Goal: Task Accomplishment & Management: Use online tool/utility

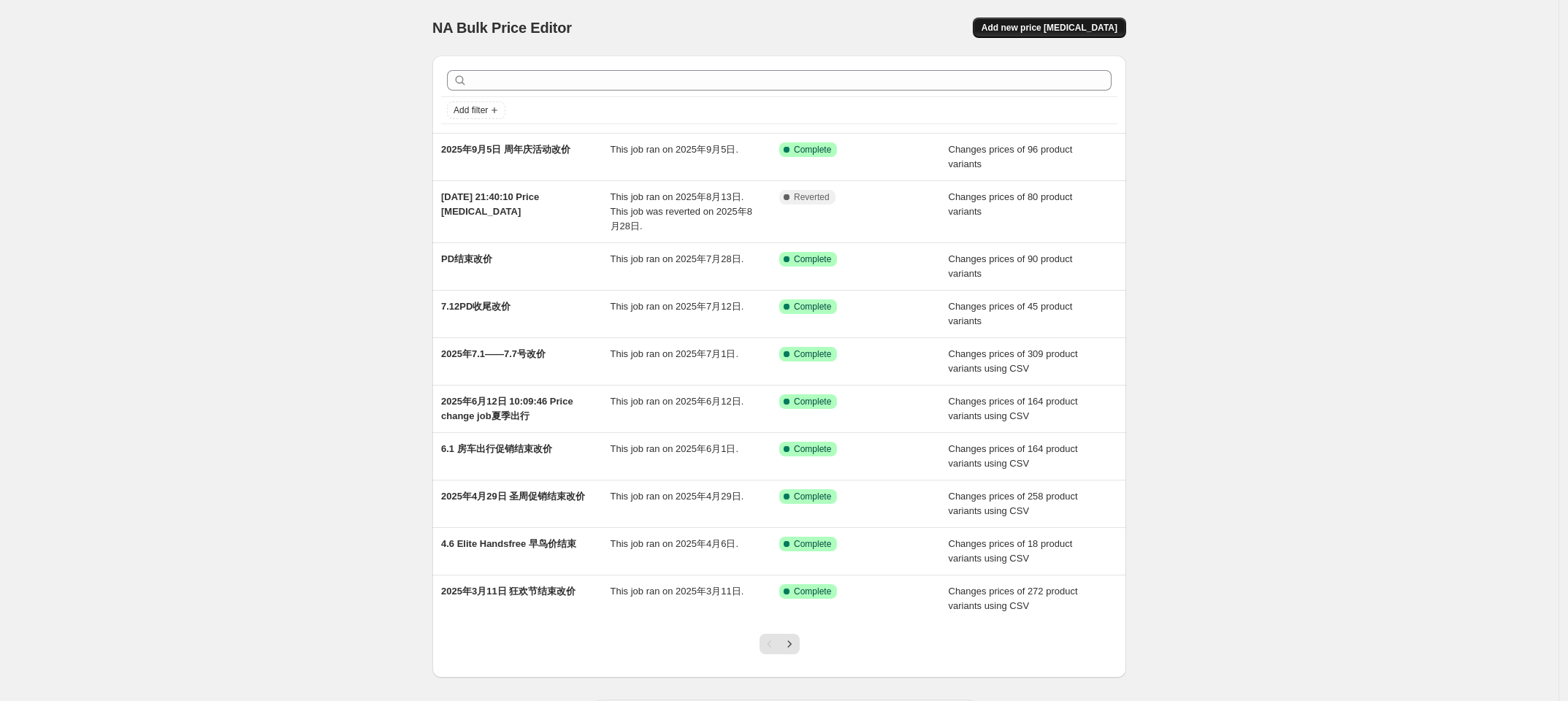
click at [1044, 34] on button "Add new price [MEDICAL_DATA]" at bounding box center [1049, 28] width 153 height 21
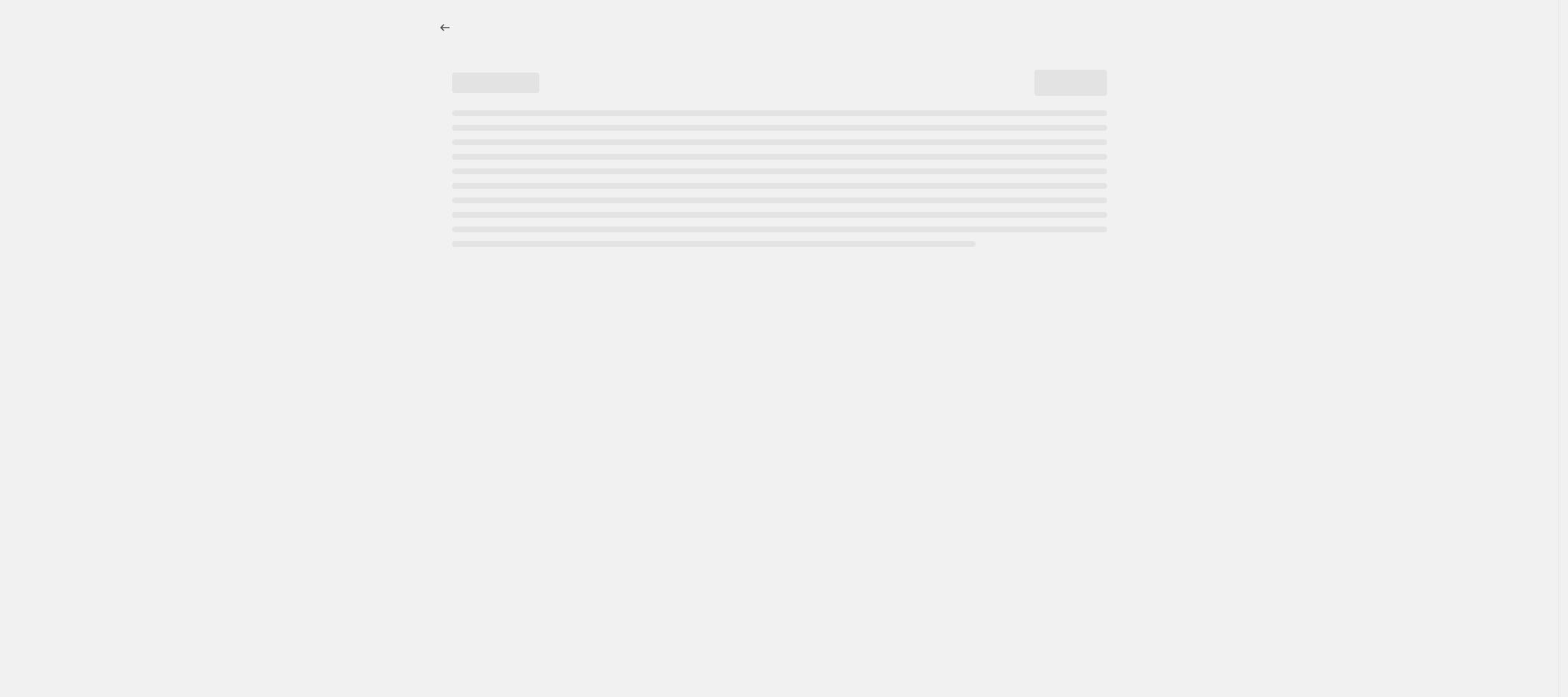
select select "percentage"
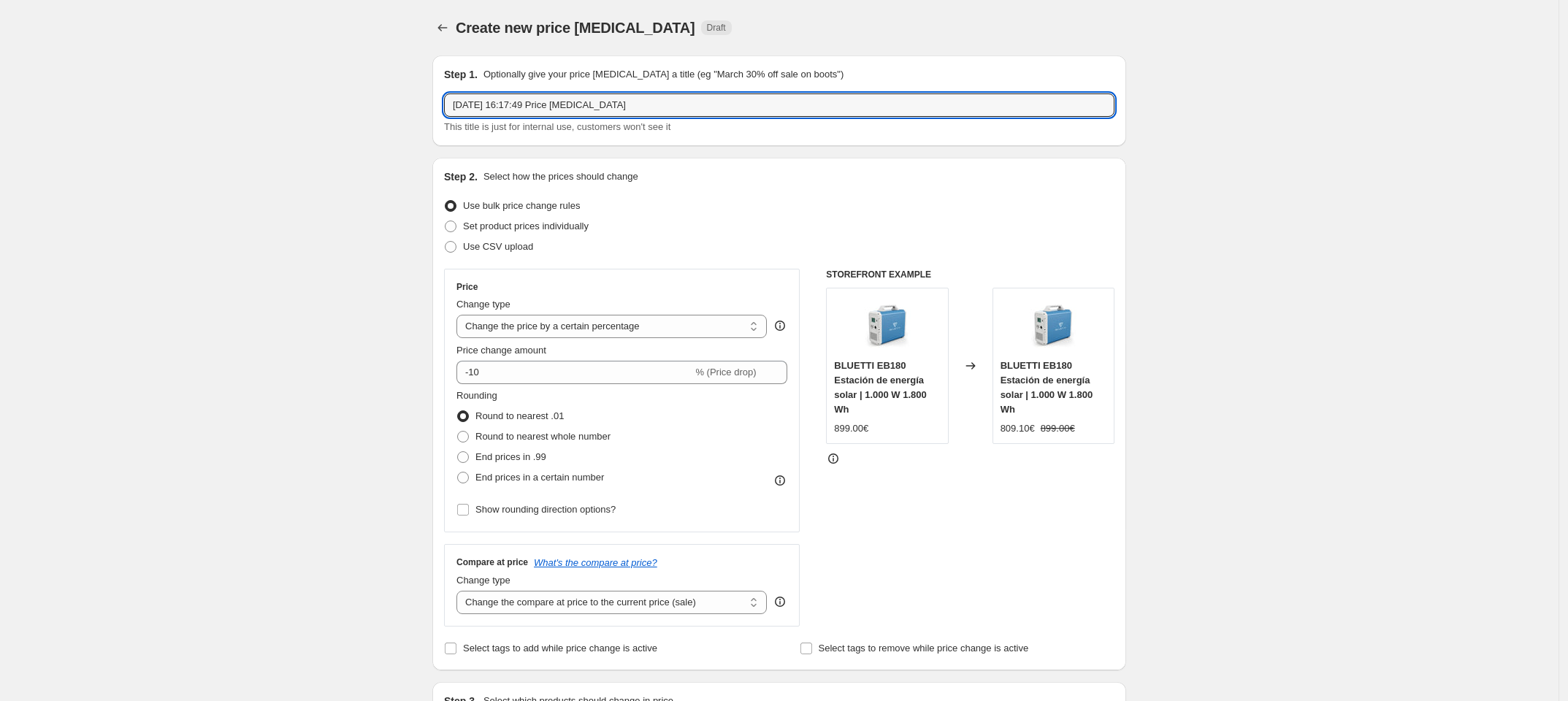
drag, startPoint x: 652, startPoint y: 105, endPoint x: 406, endPoint y: 112, distance: 246.1
type input "e"
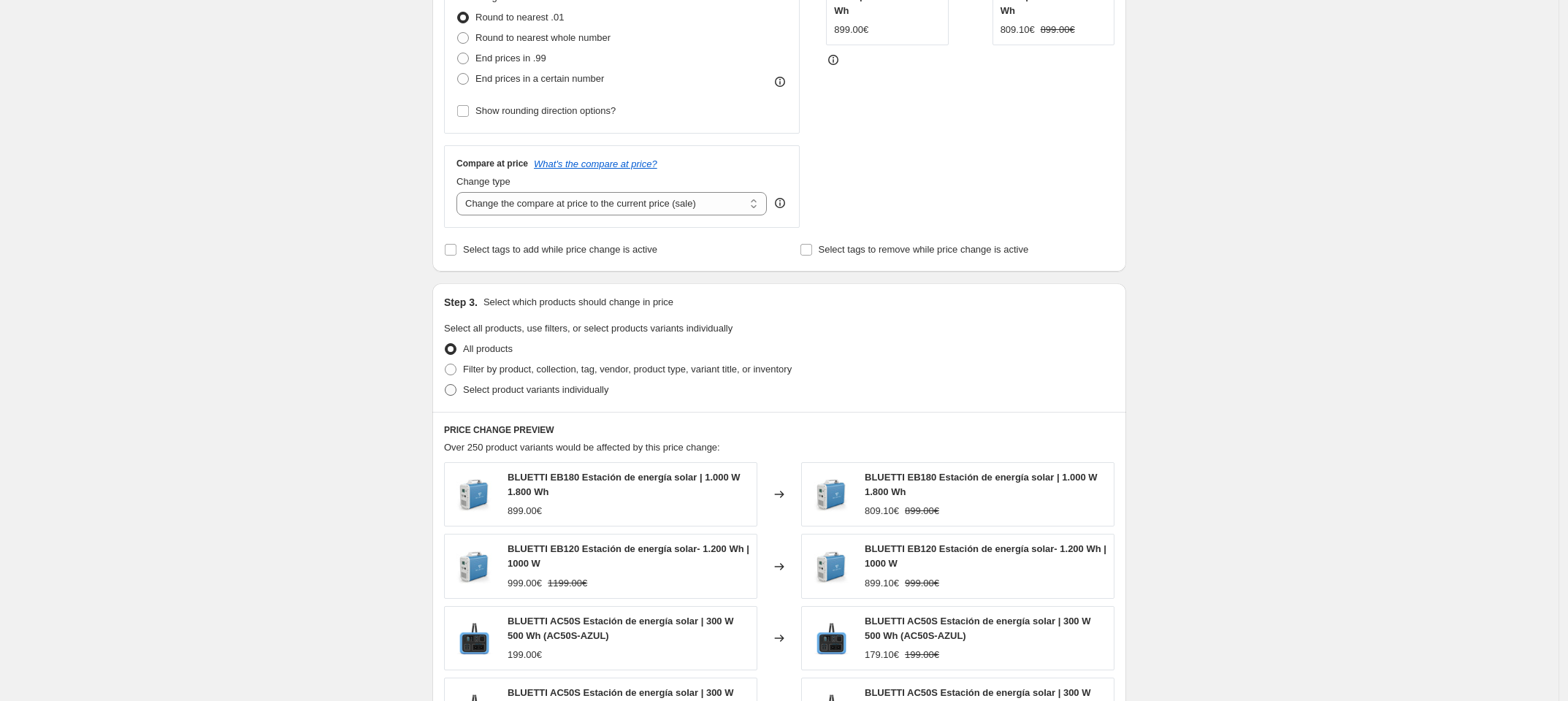
scroll to position [421, 0]
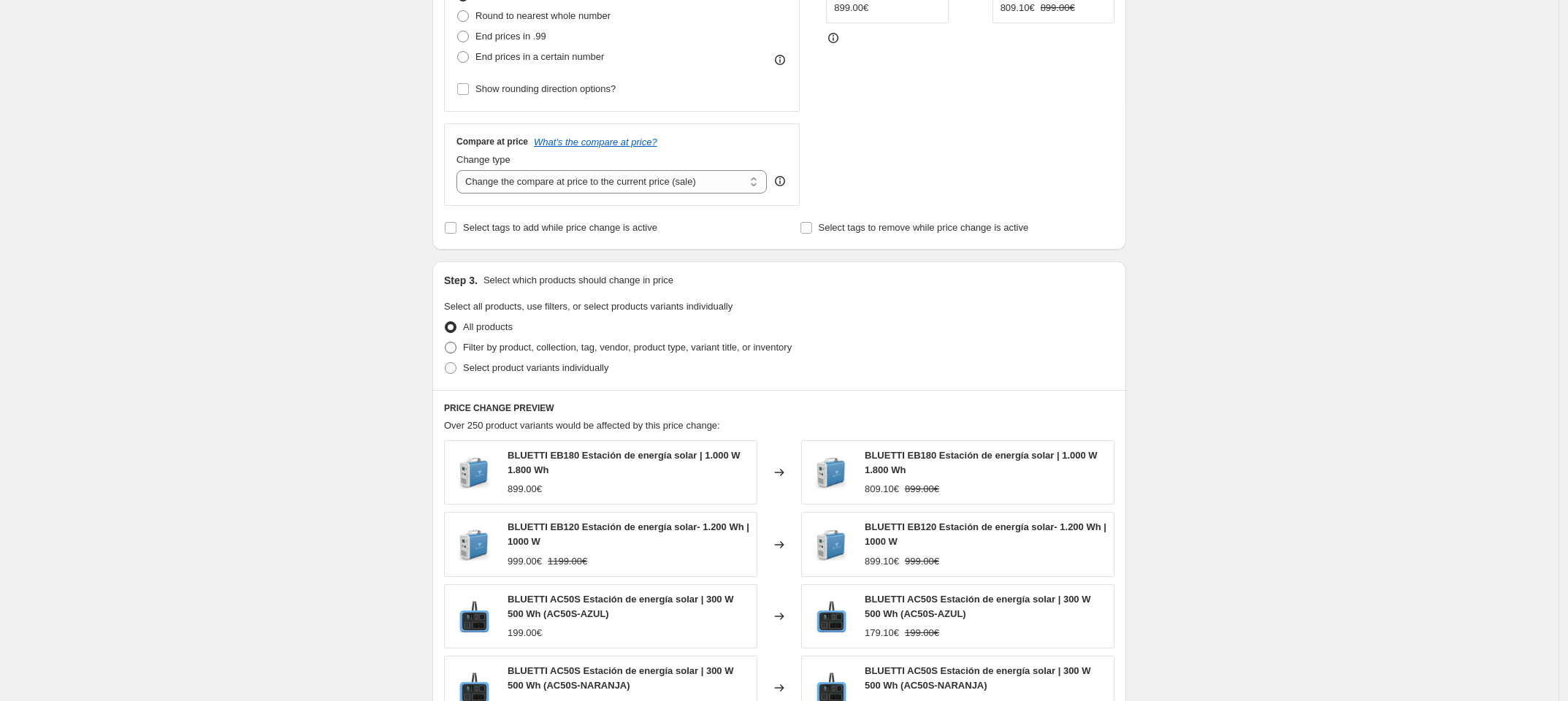
type input "9.13 el30v2早鸟价结束后改价"
click at [563, 351] on span "Filter by product, collection, tag, vendor, product type, variant title, or inv…" at bounding box center [626, 348] width 328 height 11
click at [445, 342] on input "Filter by product, collection, tag, vendor, product type, variant title, or inv…" at bounding box center [445, 342] width 1 height 1
radio input "true"
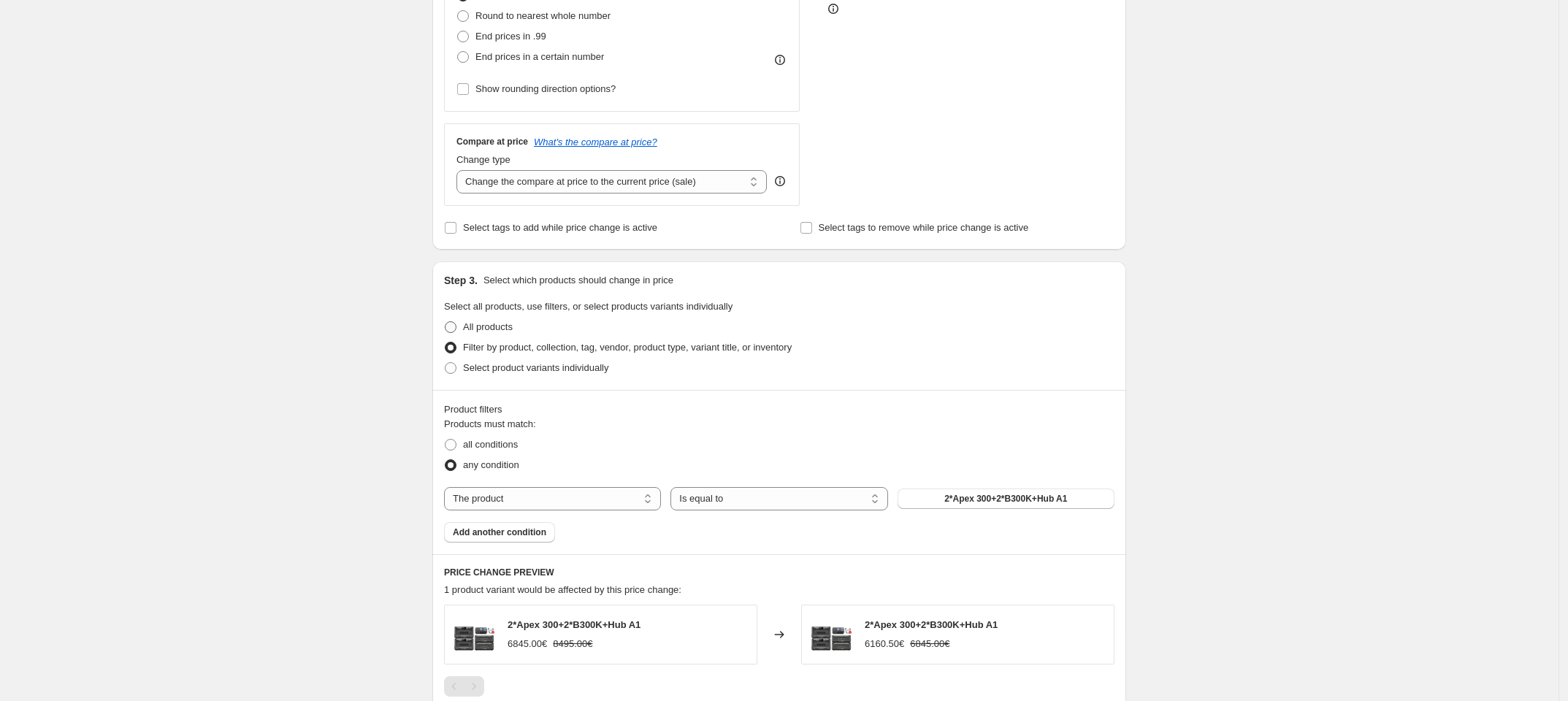
click at [482, 327] on span "All products" at bounding box center [487, 327] width 50 height 11
click at [445, 322] on input "All products" at bounding box center [445, 322] width 1 height 1
radio input "true"
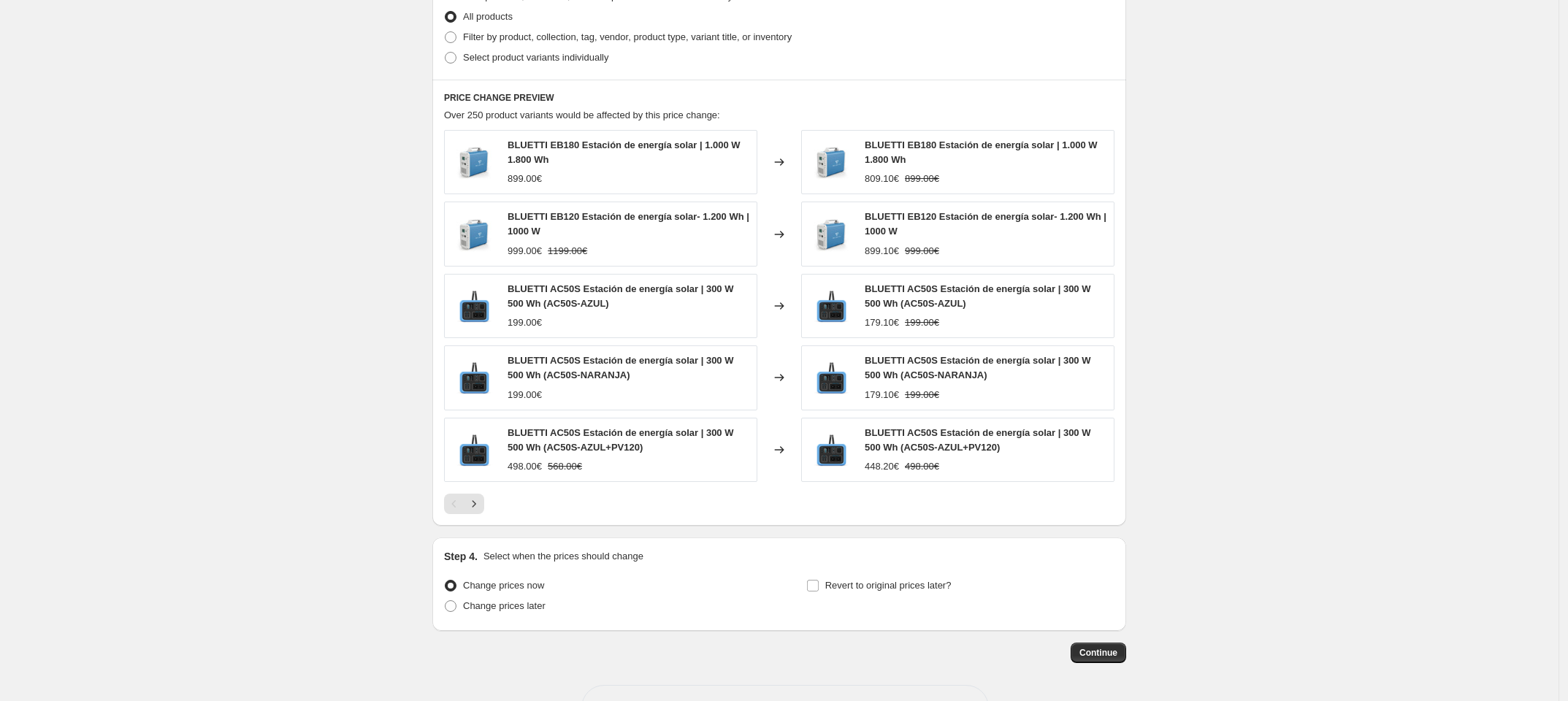
scroll to position [785, 0]
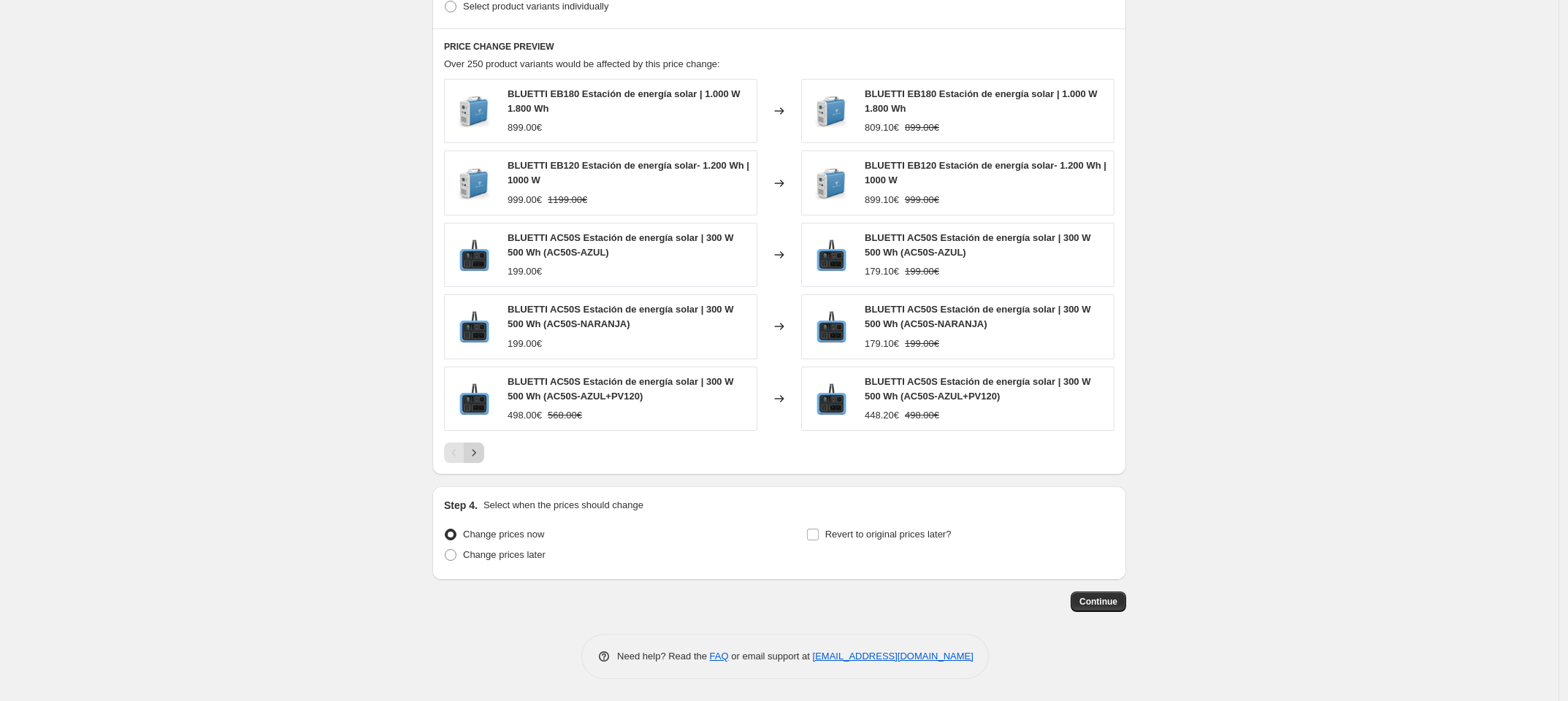
click at [482, 455] on icon "Next" at bounding box center [474, 452] width 15 height 15
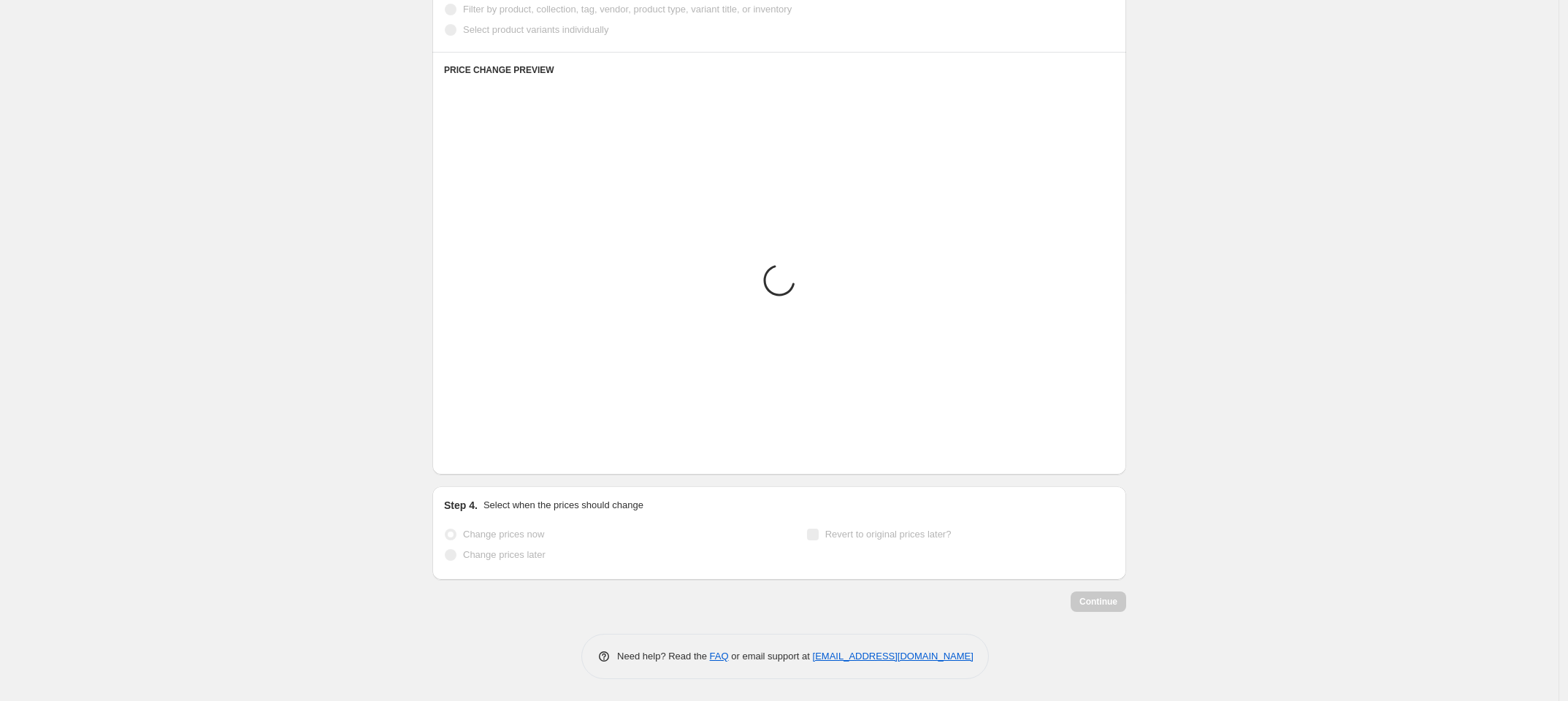
scroll to position [781, 0]
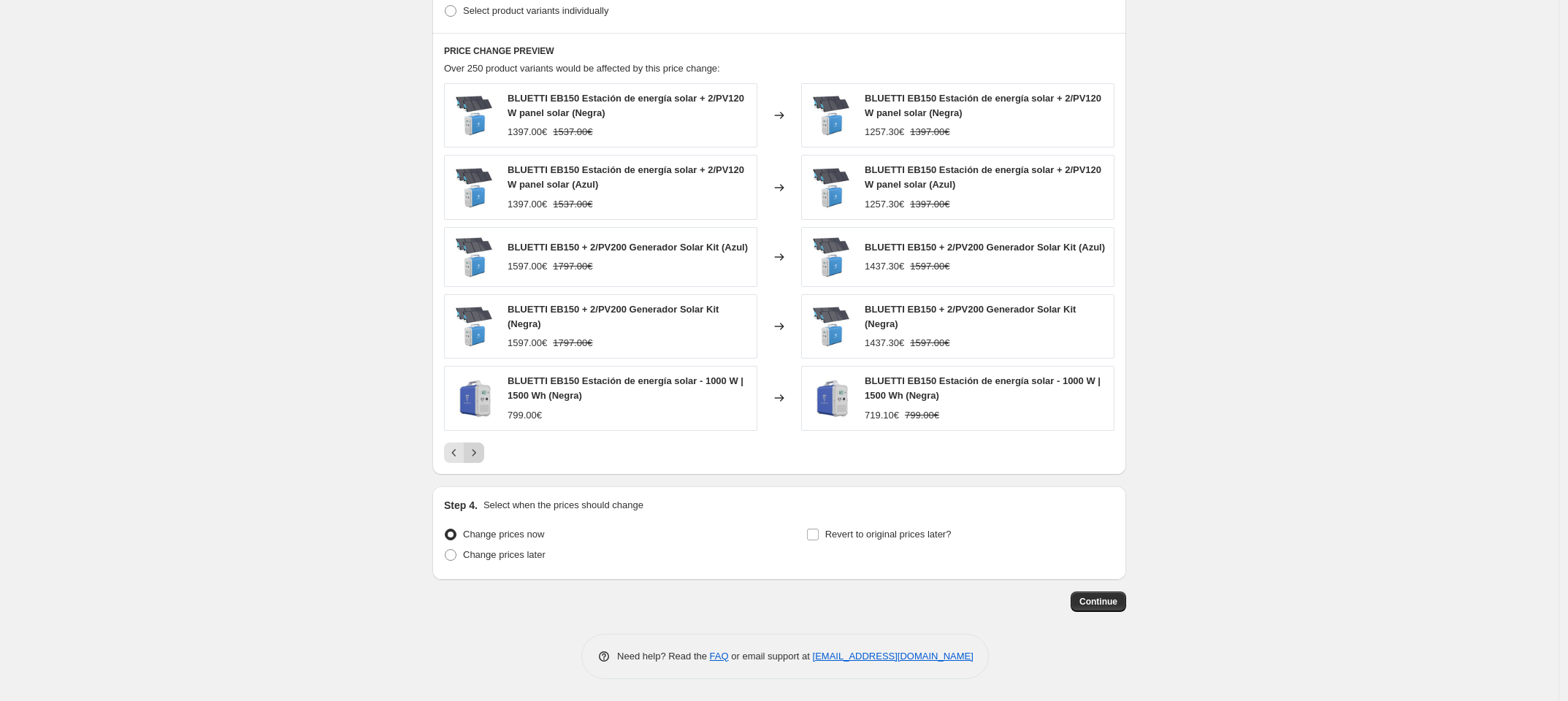
click at [482, 455] on icon "Next" at bounding box center [474, 452] width 15 height 15
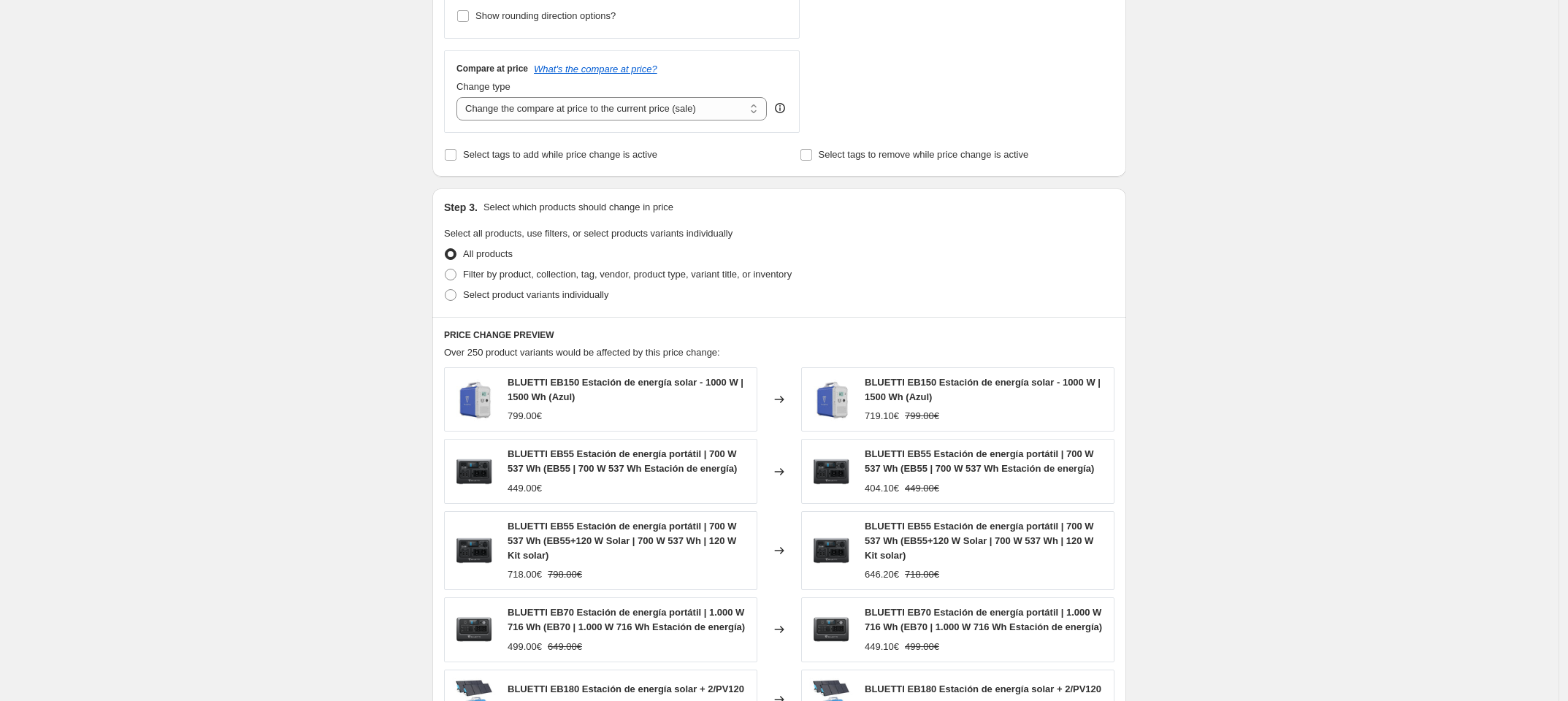
scroll to position [249, 0]
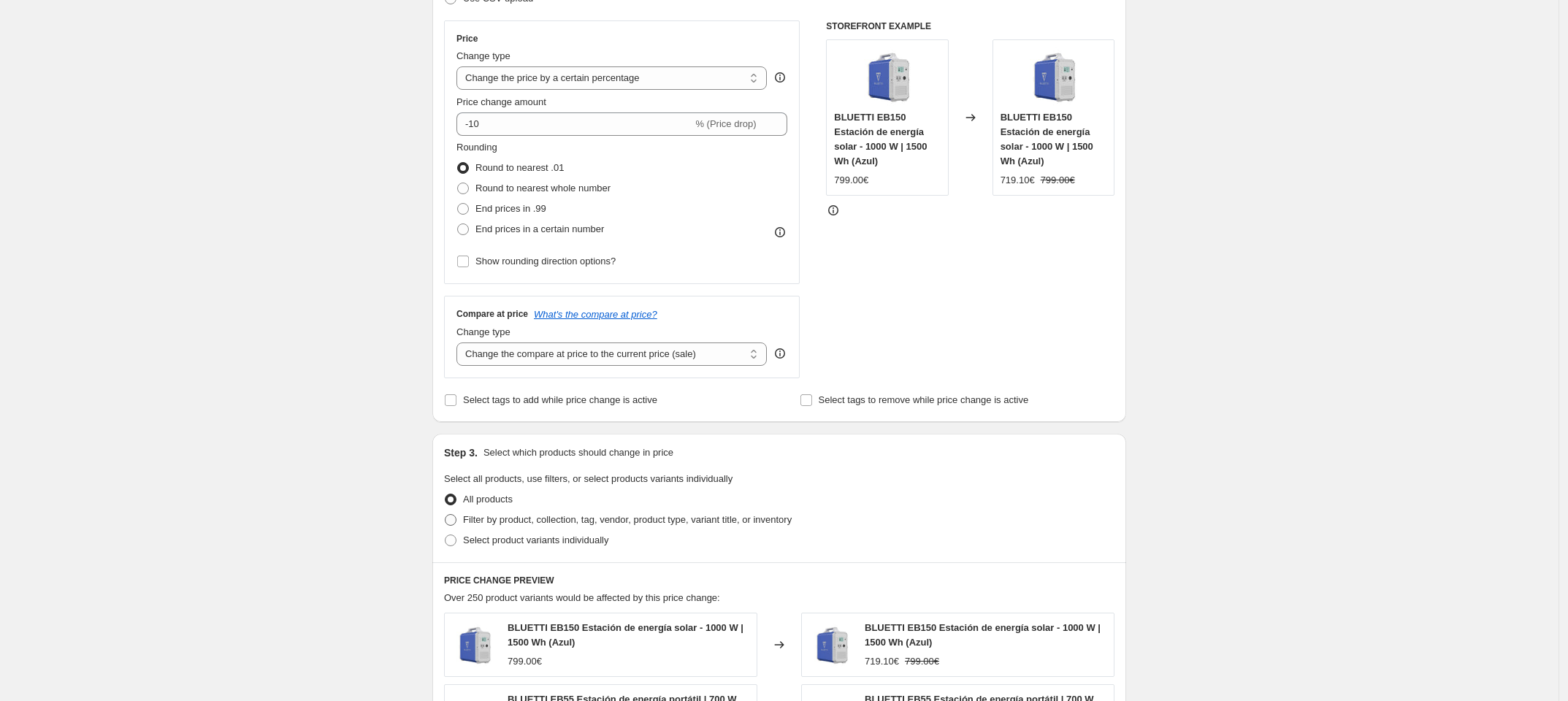
click at [515, 527] on span "Filter by product, collection, tag, vendor, product type, variant title, or inv…" at bounding box center [626, 520] width 328 height 15
click at [445, 515] on input "Filter by product, collection, tag, vendor, product type, variant title, or inv…" at bounding box center [445, 514] width 1 height 1
radio input "true"
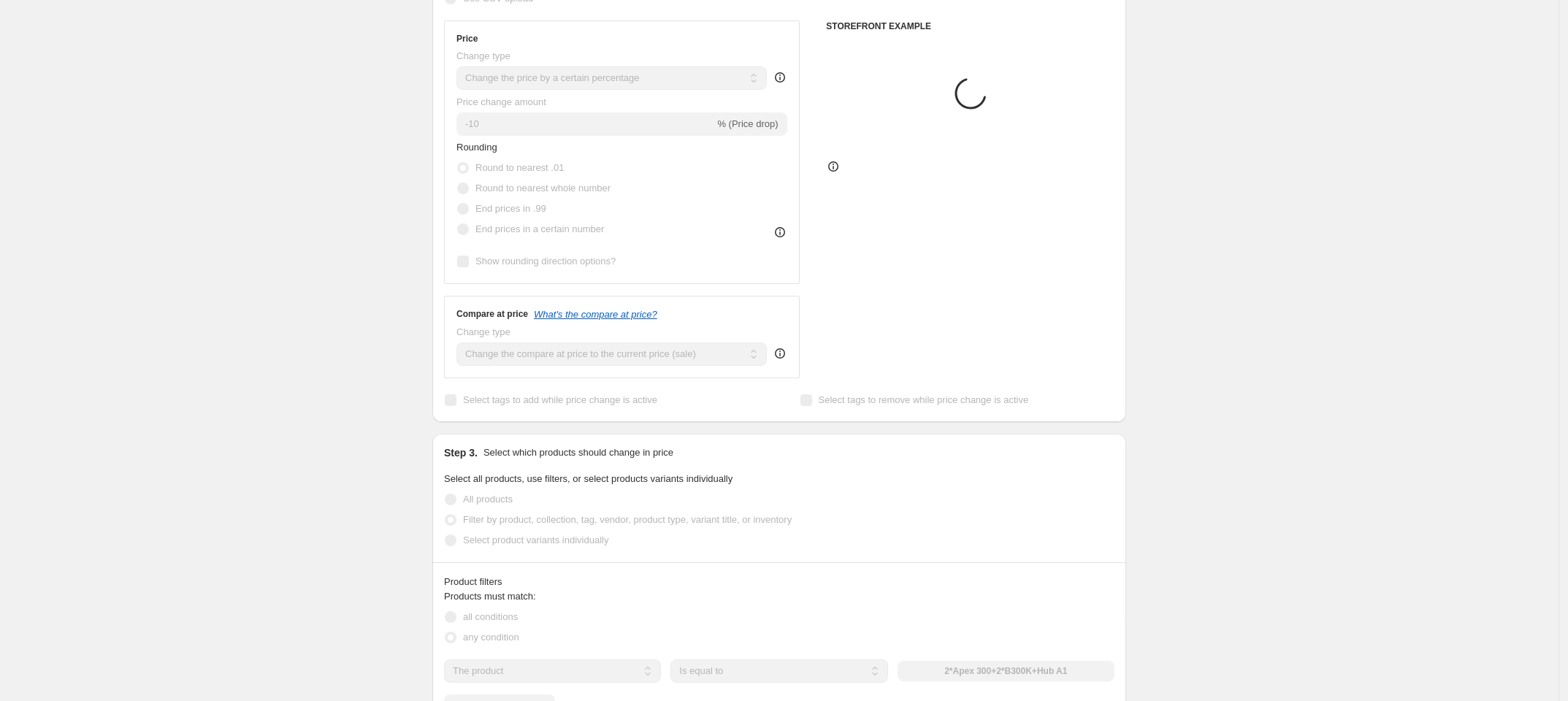
click at [523, 545] on span "Select product variants individually" at bounding box center [535, 540] width 145 height 11
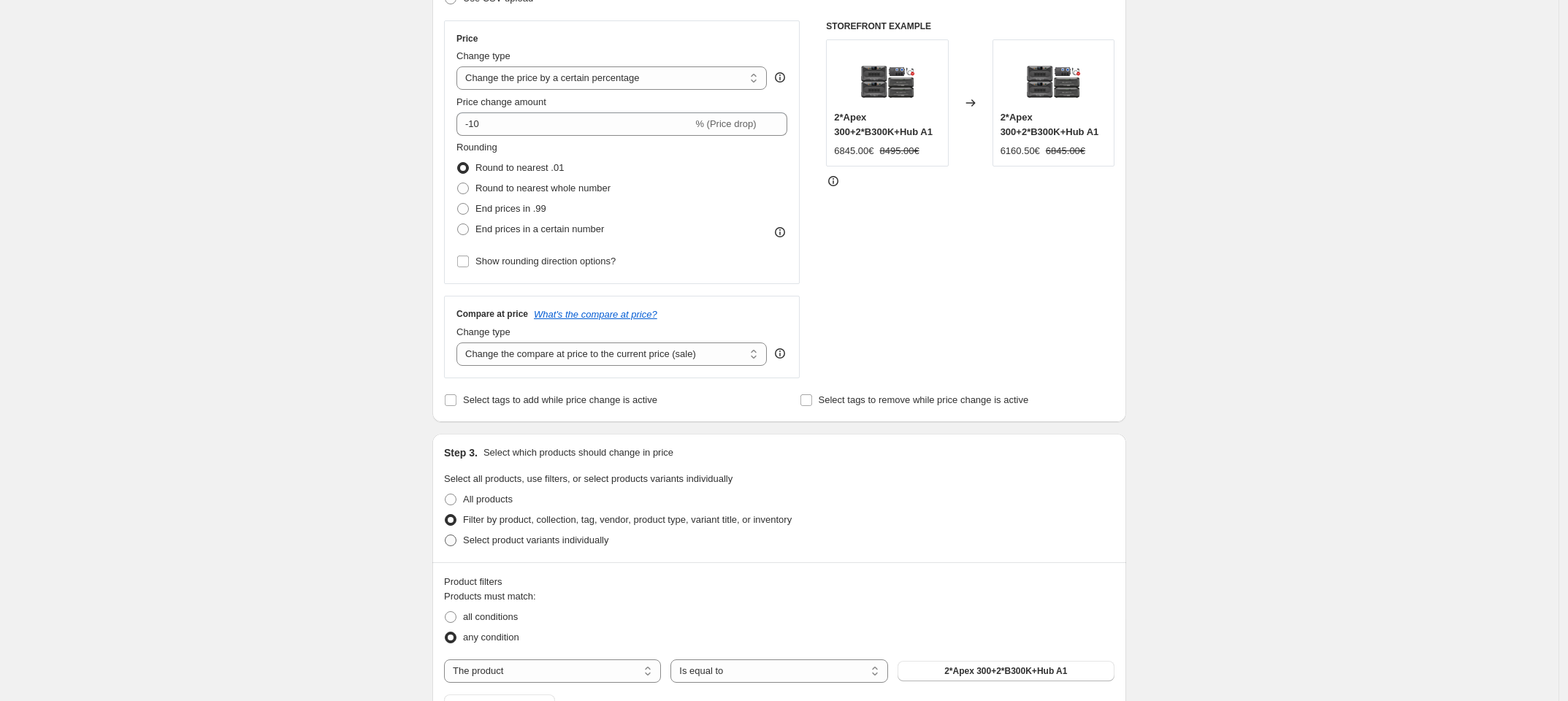
click at [509, 545] on span "Select product variants individually" at bounding box center [535, 540] width 145 height 11
click at [445, 536] on input "Select product variants individually" at bounding box center [445, 535] width 1 height 1
radio input "true"
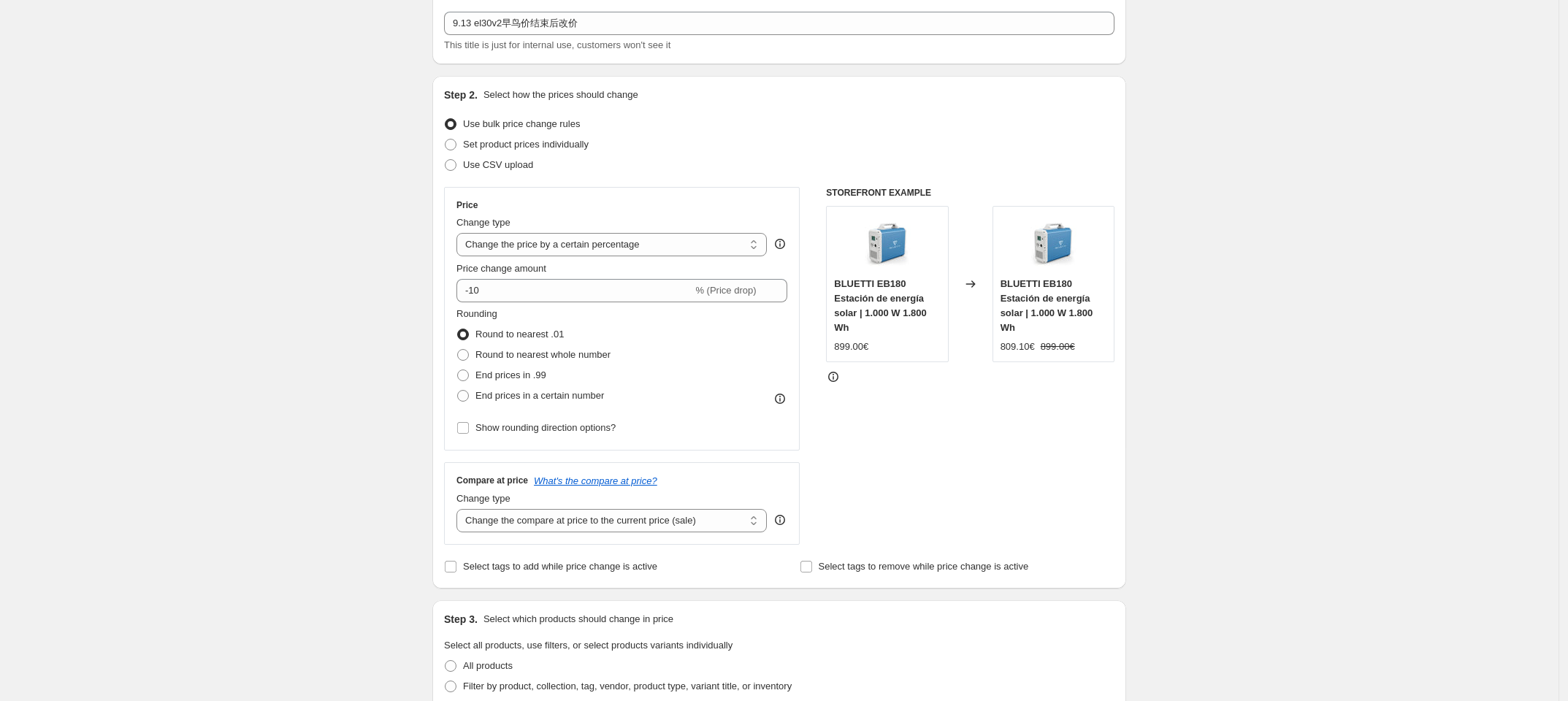
scroll to position [72, 0]
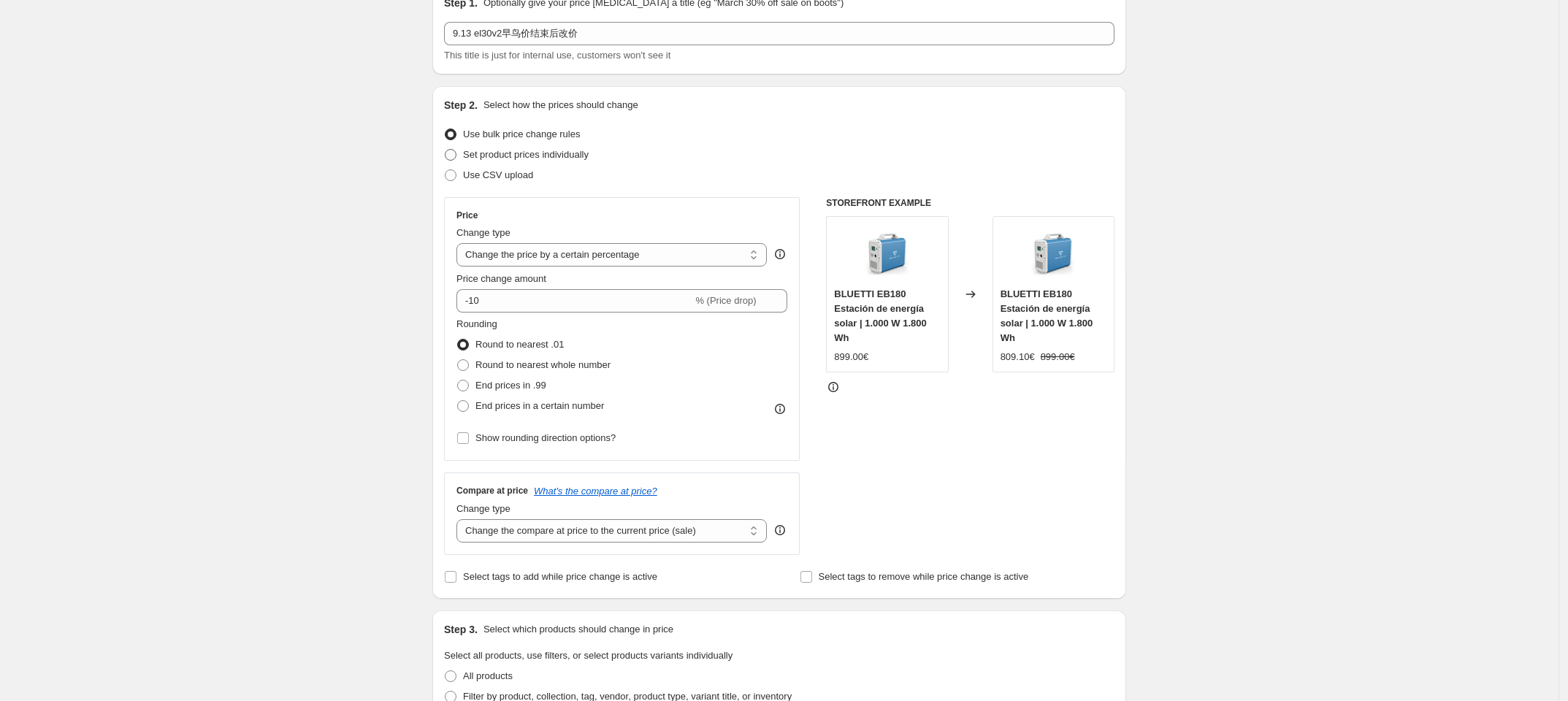
click at [544, 154] on span "Set product prices individually" at bounding box center [525, 154] width 125 height 11
click at [445, 150] on input "Set product prices individually" at bounding box center [445, 149] width 1 height 1
radio input "true"
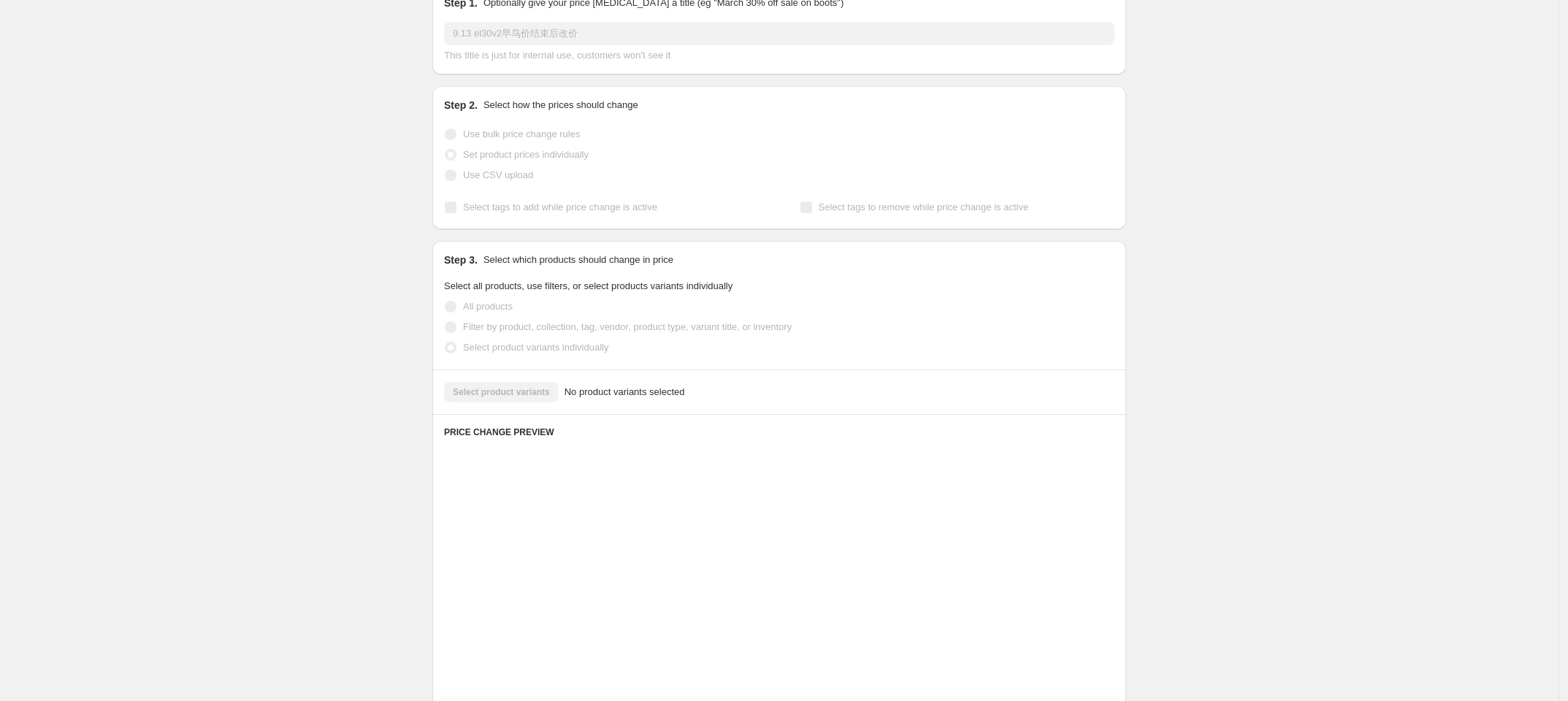
scroll to position [66, 0]
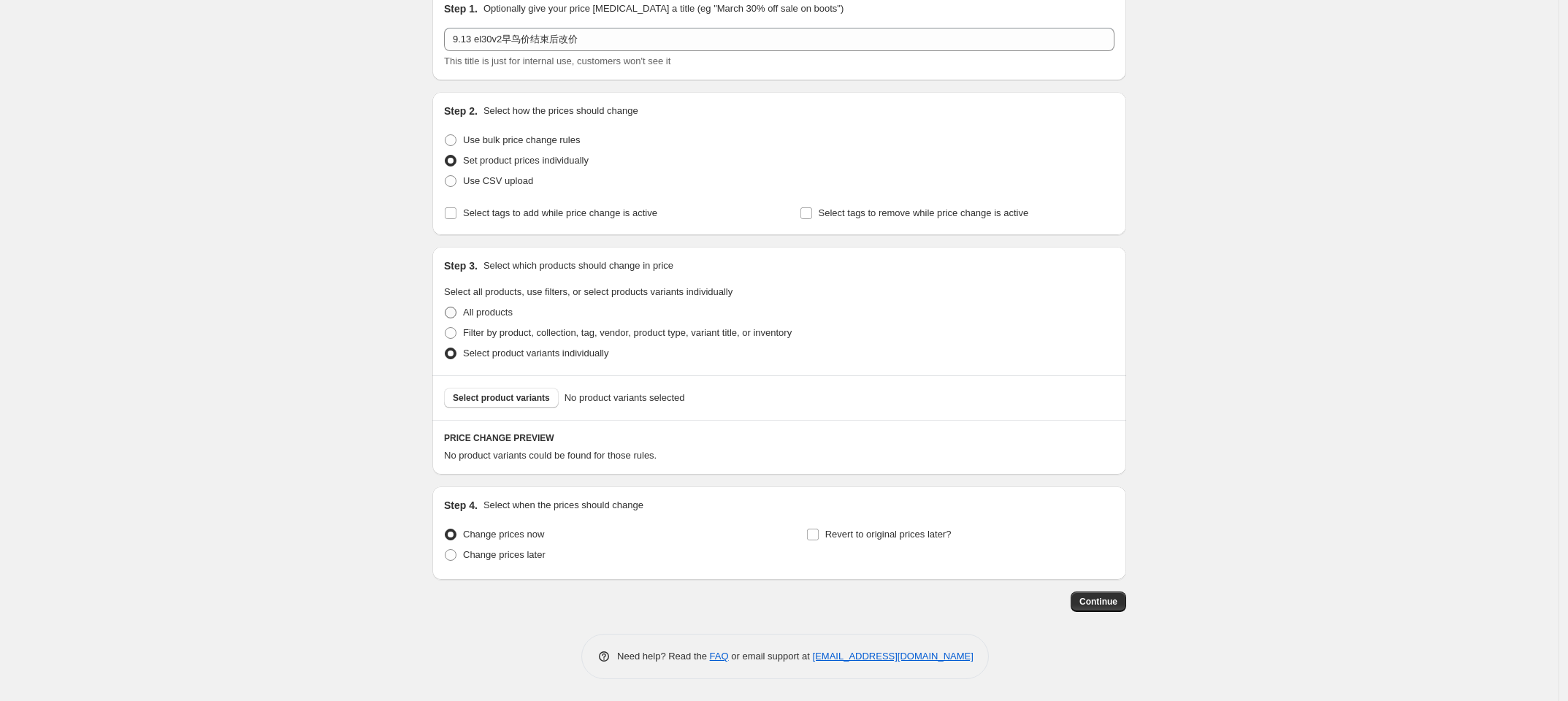
click at [493, 307] on span "All products" at bounding box center [487, 312] width 50 height 11
click at [445, 307] on input "All products" at bounding box center [445, 307] width 1 height 1
radio input "true"
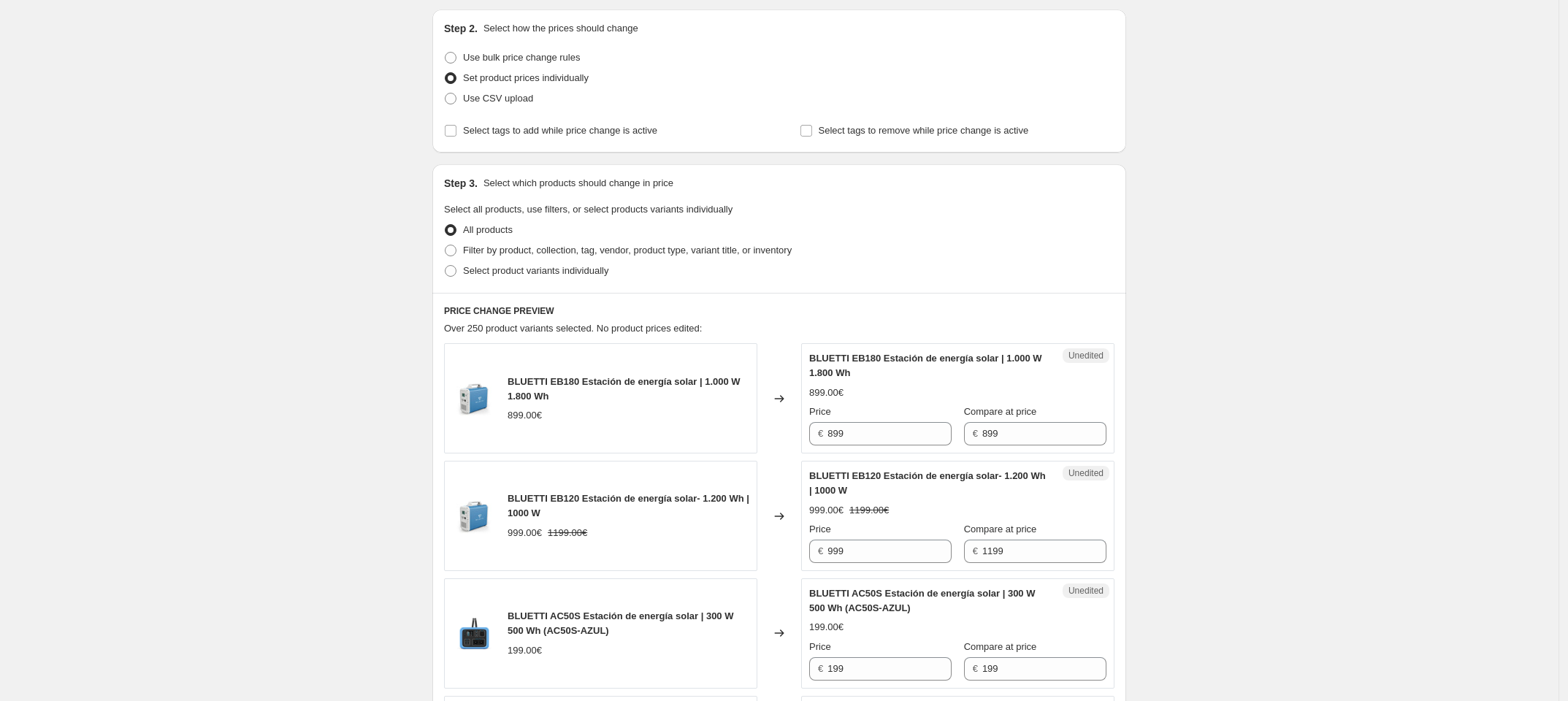
scroll to position [0, 0]
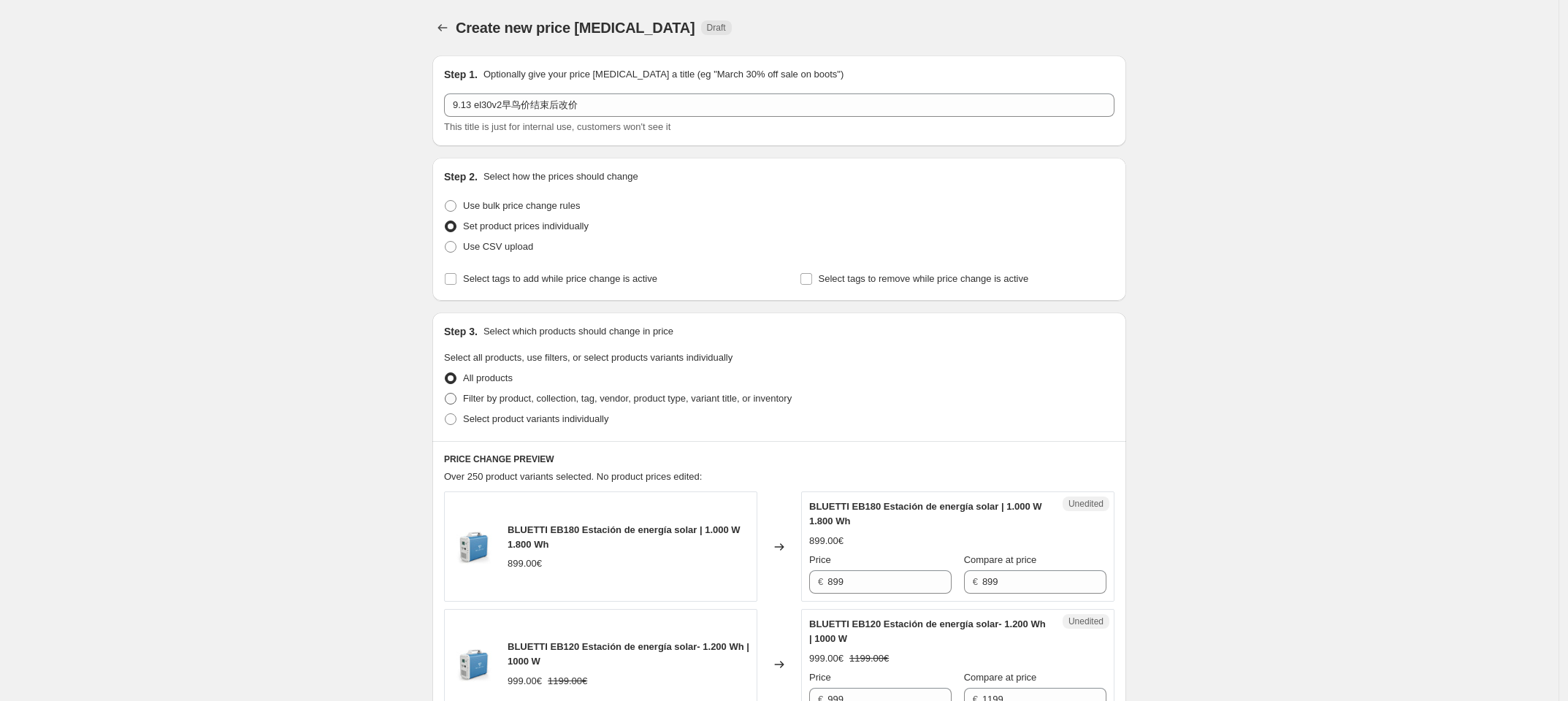
click at [533, 402] on span "Filter by product, collection, tag, vendor, product type, variant title, or inv…" at bounding box center [626, 398] width 328 height 11
click at [445, 393] on input "Filter by product, collection, tag, vendor, product type, variant title, or inv…" at bounding box center [445, 393] width 1 height 1
radio input "true"
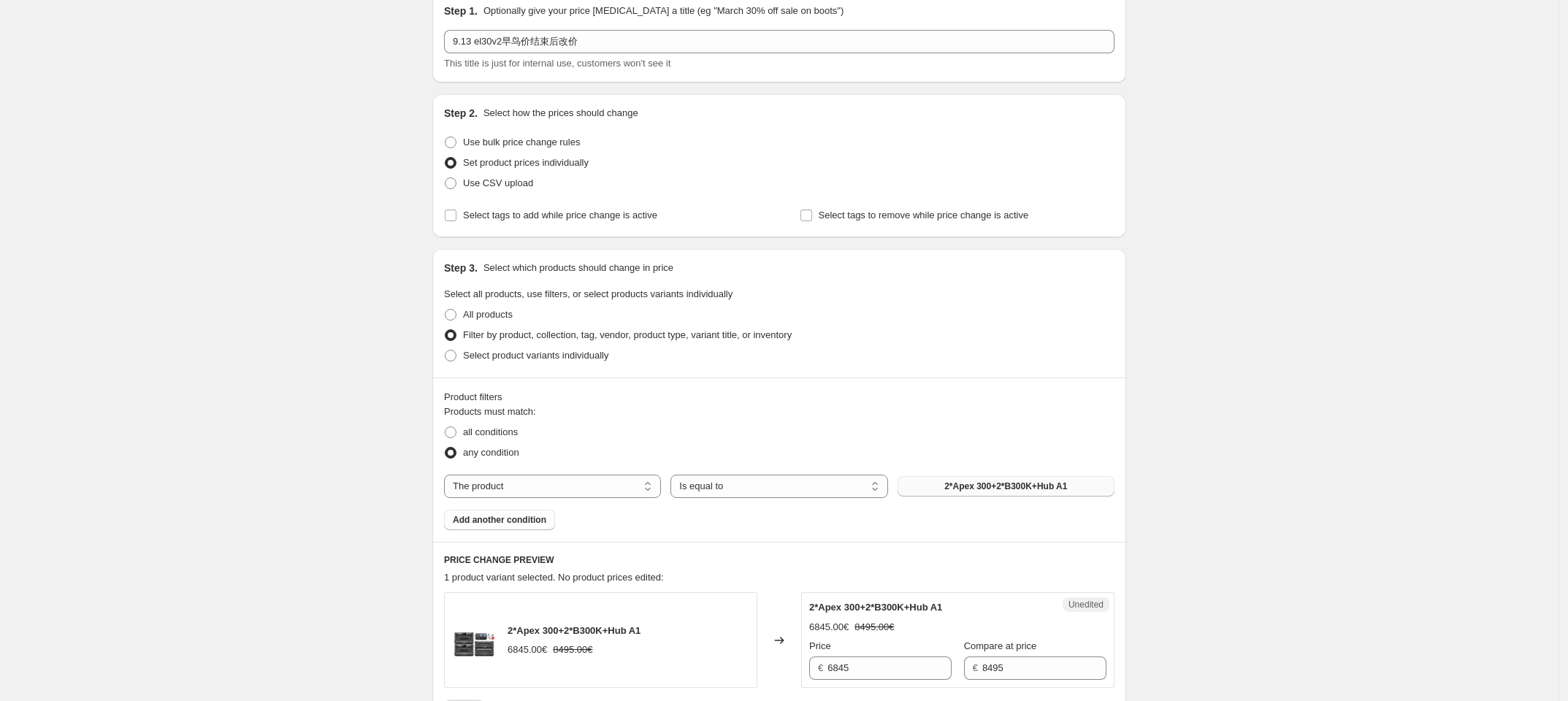
scroll to position [92, 0]
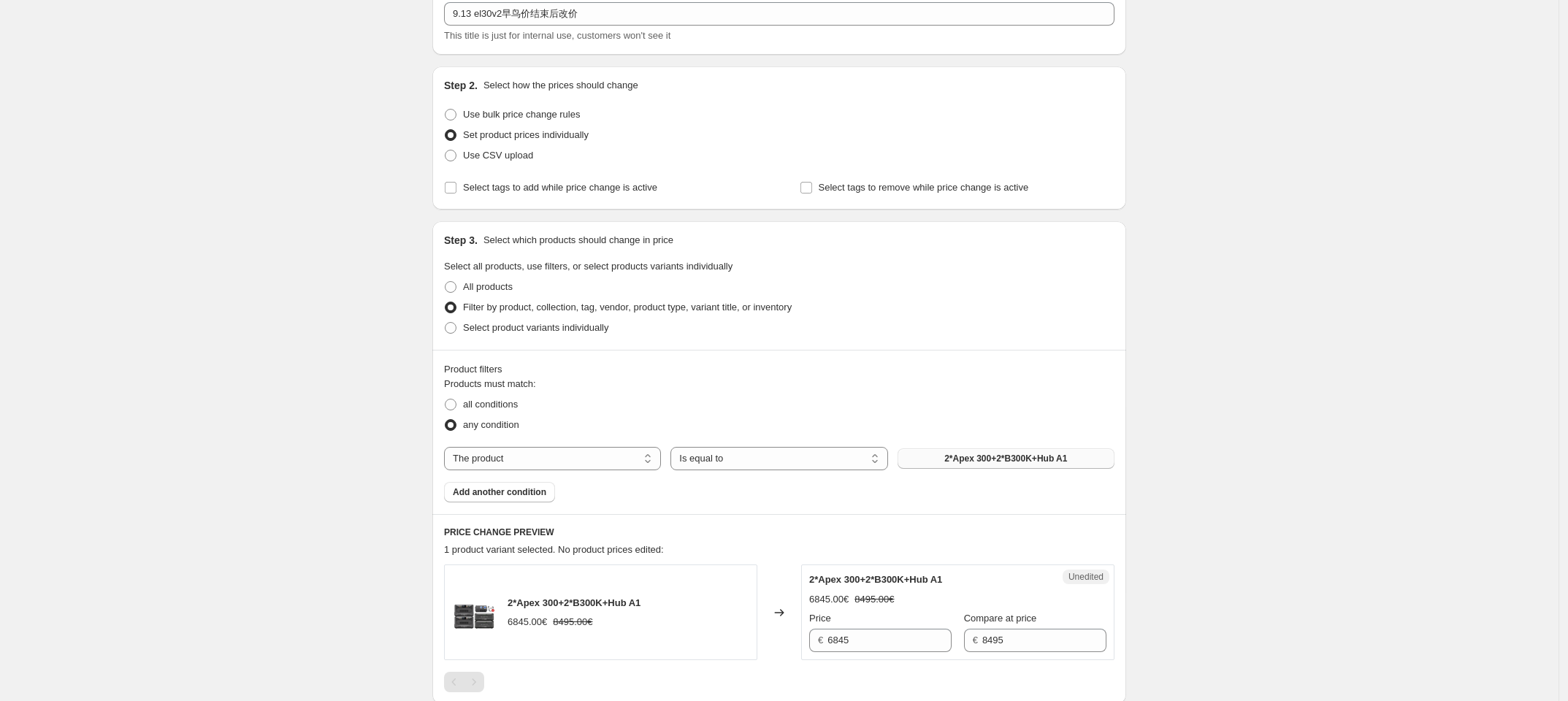
click at [1031, 459] on span "2*Apex 300+2*B300K+Hub A1" at bounding box center [1005, 458] width 122 height 11
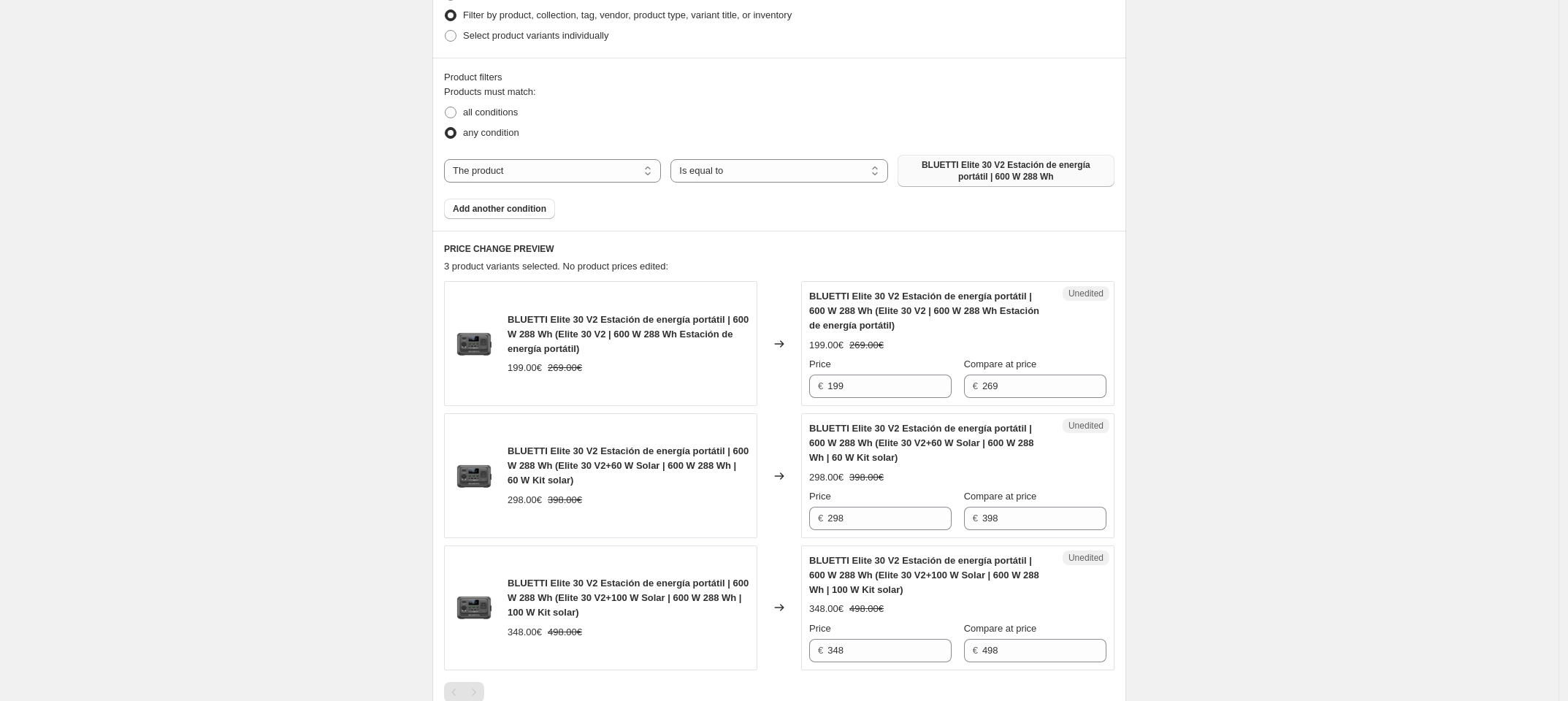
scroll to position [456, 0]
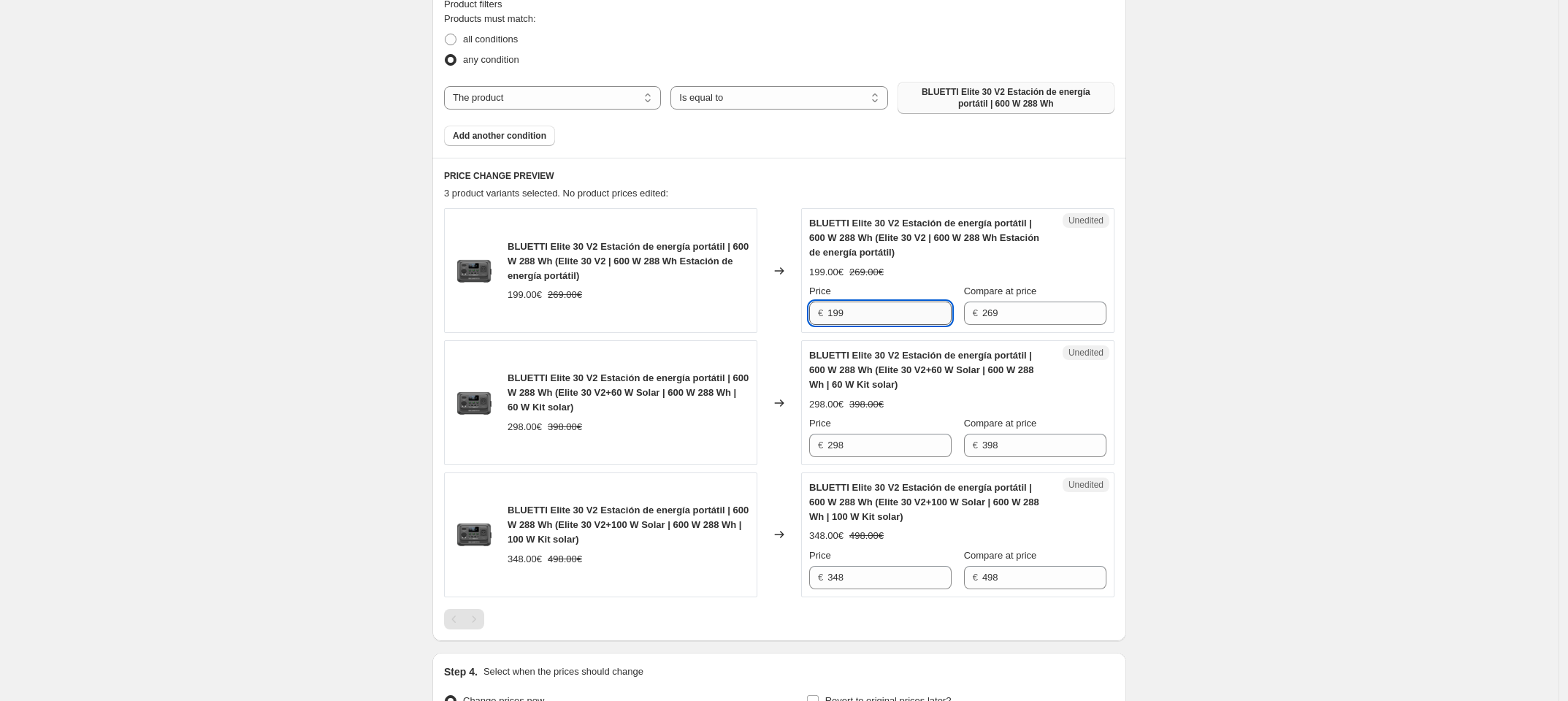
click at [882, 316] on input "199" at bounding box center [889, 313] width 124 height 23
drag, startPoint x: 876, startPoint y: 313, endPoint x: 746, endPoint y: 314, distance: 130.0
click at [746, 314] on div "BLUETTI Elite 30 V2 Estación de energía portátil | 600 W 288 Wh (Elite 30 V2 | …" at bounding box center [779, 271] width 670 height 125
type input "209"
click at [881, 455] on input "298" at bounding box center [889, 445] width 124 height 23
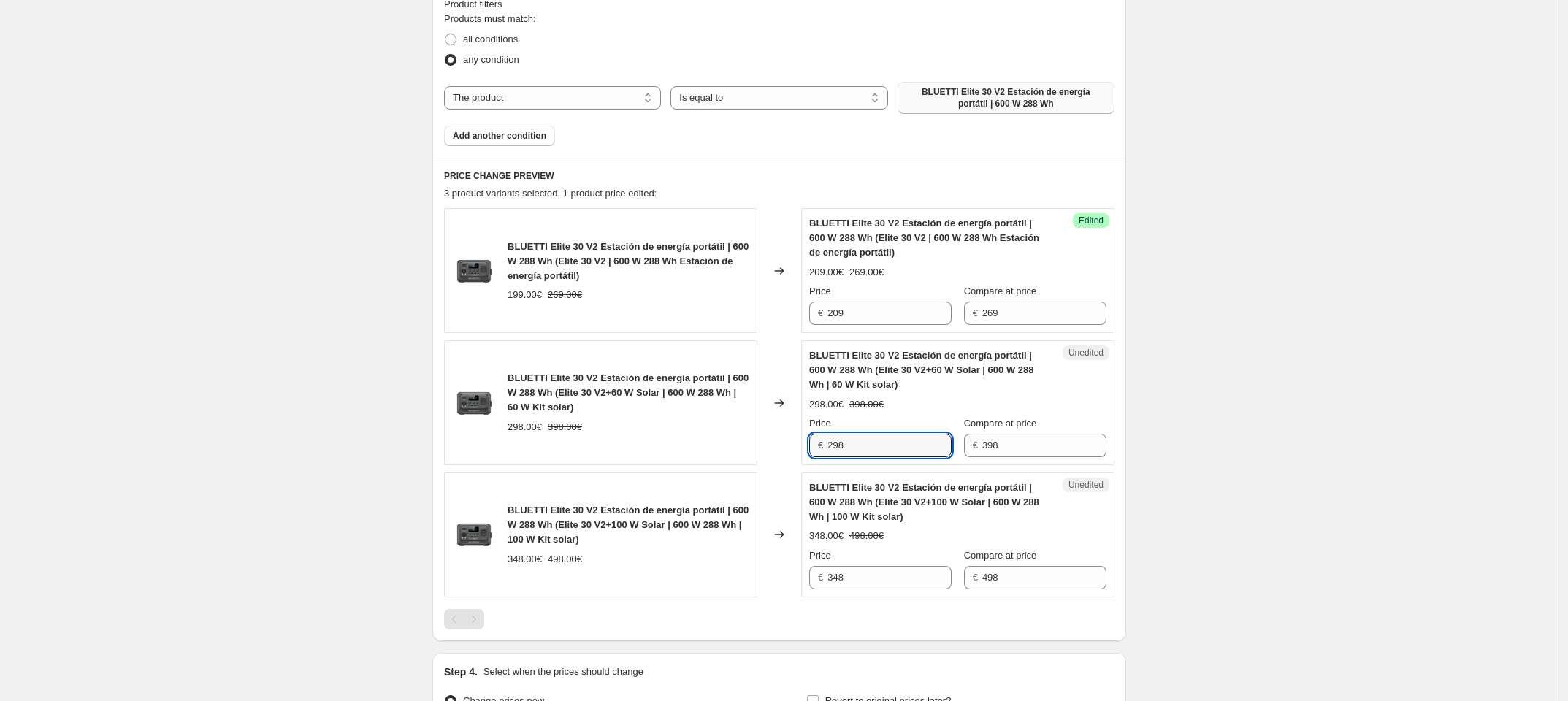
drag, startPoint x: 876, startPoint y: 443, endPoint x: 513, endPoint y: 444, distance: 363.0
click at [516, 443] on div "BLUETTI Elite 30 V2 Estación de energía portátil | 600 W 288 Wh (Elite 30 V2+60…" at bounding box center [779, 403] width 670 height 125
type input "318"
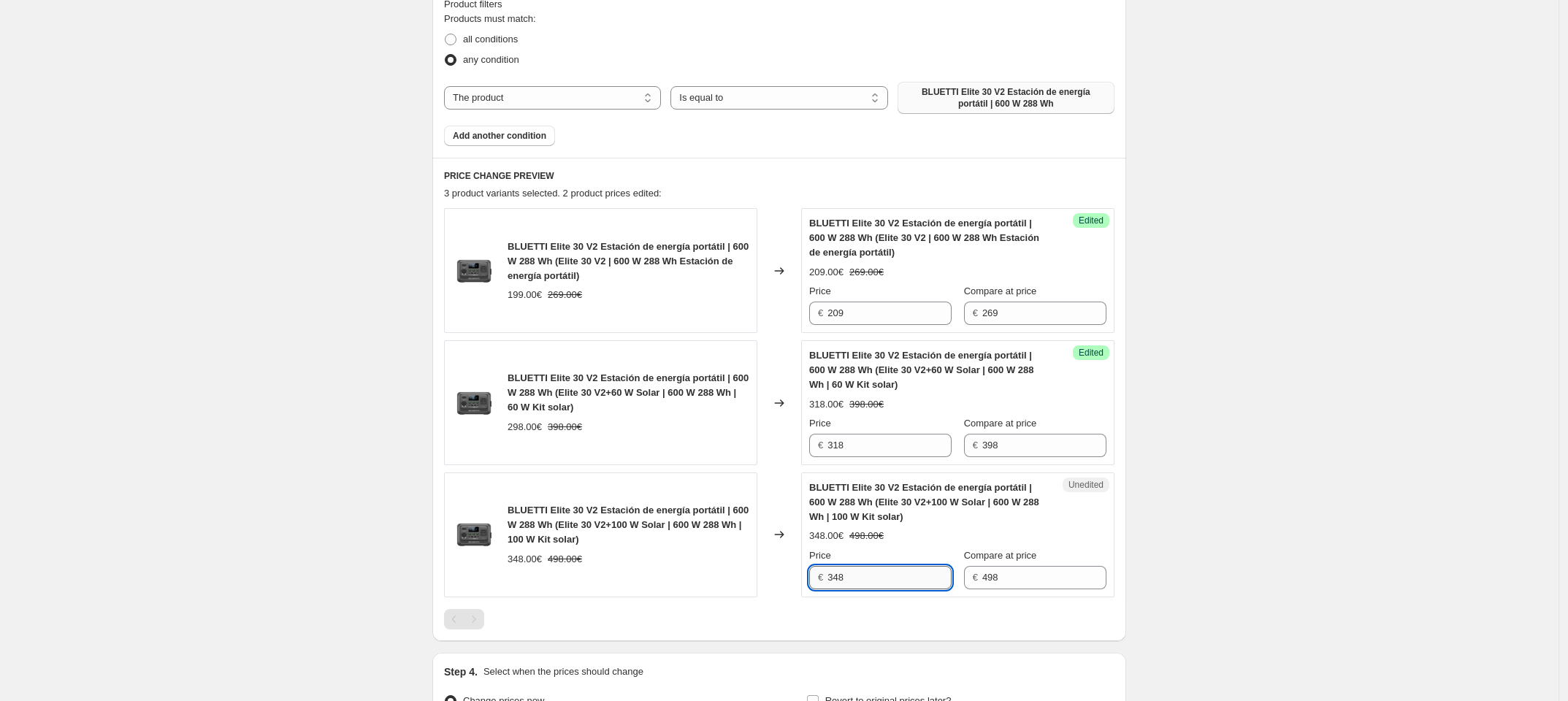
click at [873, 572] on input "348" at bounding box center [889, 577] width 124 height 23
drag, startPoint x: 877, startPoint y: 579, endPoint x: 512, endPoint y: 579, distance: 365.0
click at [512, 579] on div "BLUETTI Elite 30 V2 Estación de energía portátil | 600 W 288 Wh (Elite 30 V2+10…" at bounding box center [779, 535] width 670 height 125
type input "368"
click at [579, 583] on div "BLUETTI Elite 30 V2 Estación de energía portátil | 600 W 288 Wh (Elite 30 V2+10…" at bounding box center [600, 535] width 313 height 125
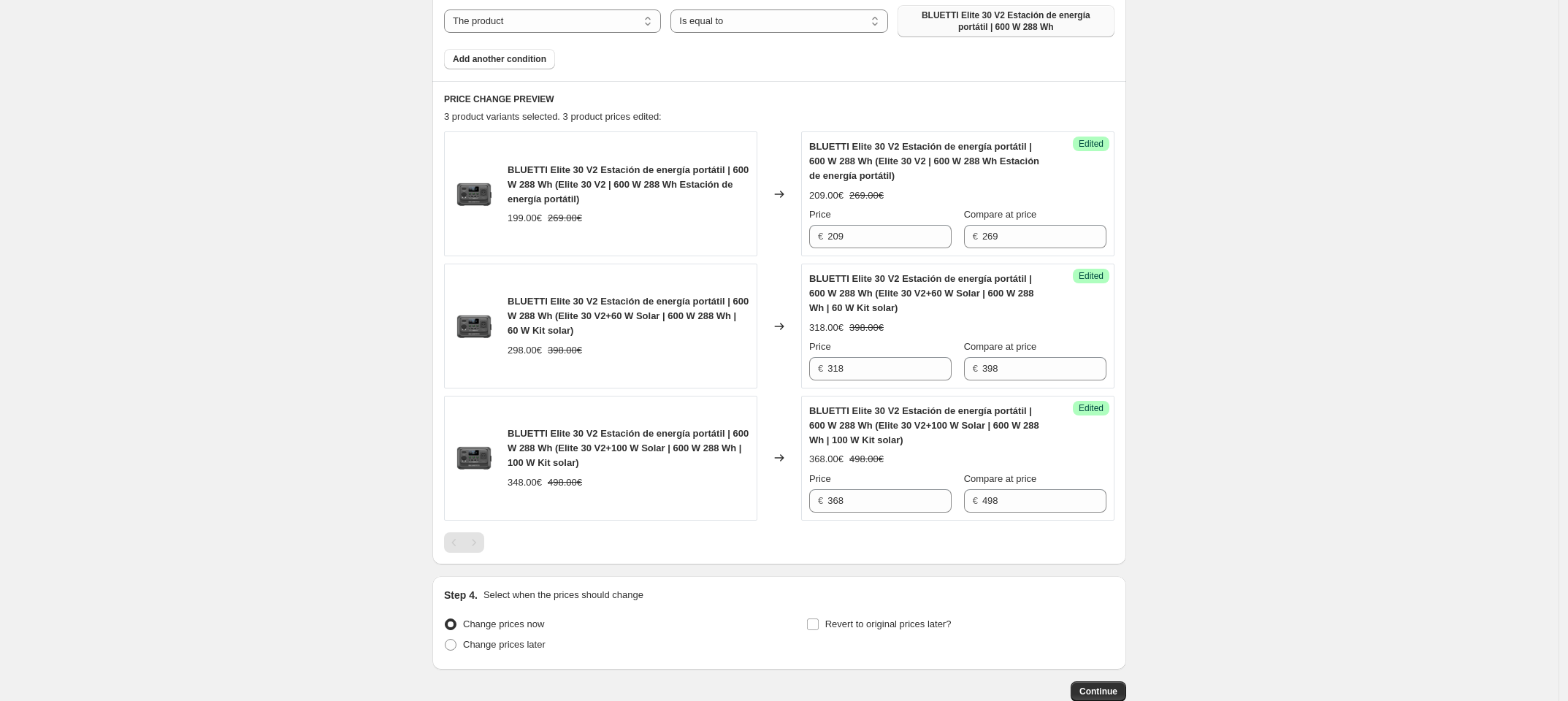
scroll to position [624, 0]
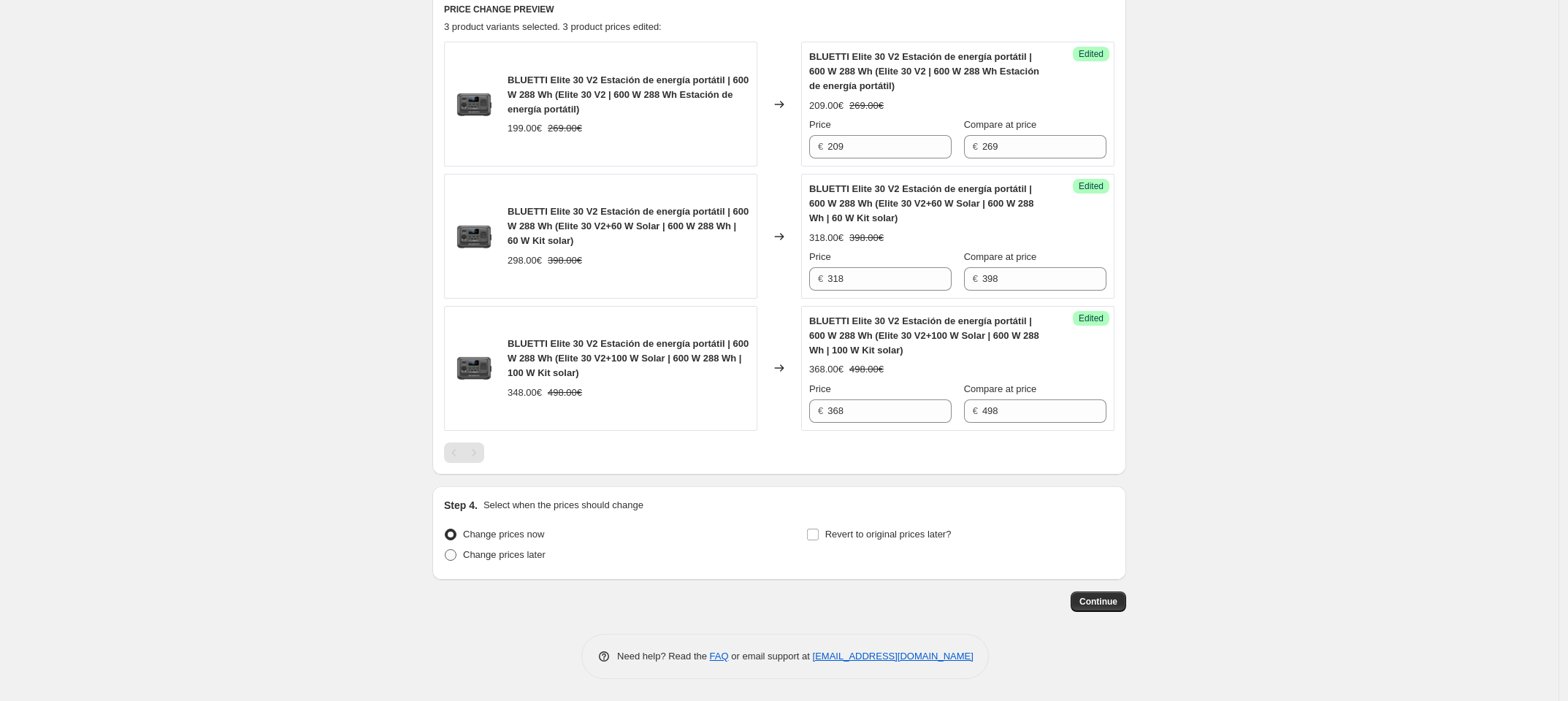
click at [501, 562] on label "Change prices later" at bounding box center [495, 555] width 102 height 21
click at [445, 550] on input "Change prices later" at bounding box center [445, 549] width 1 height 1
radio input "true"
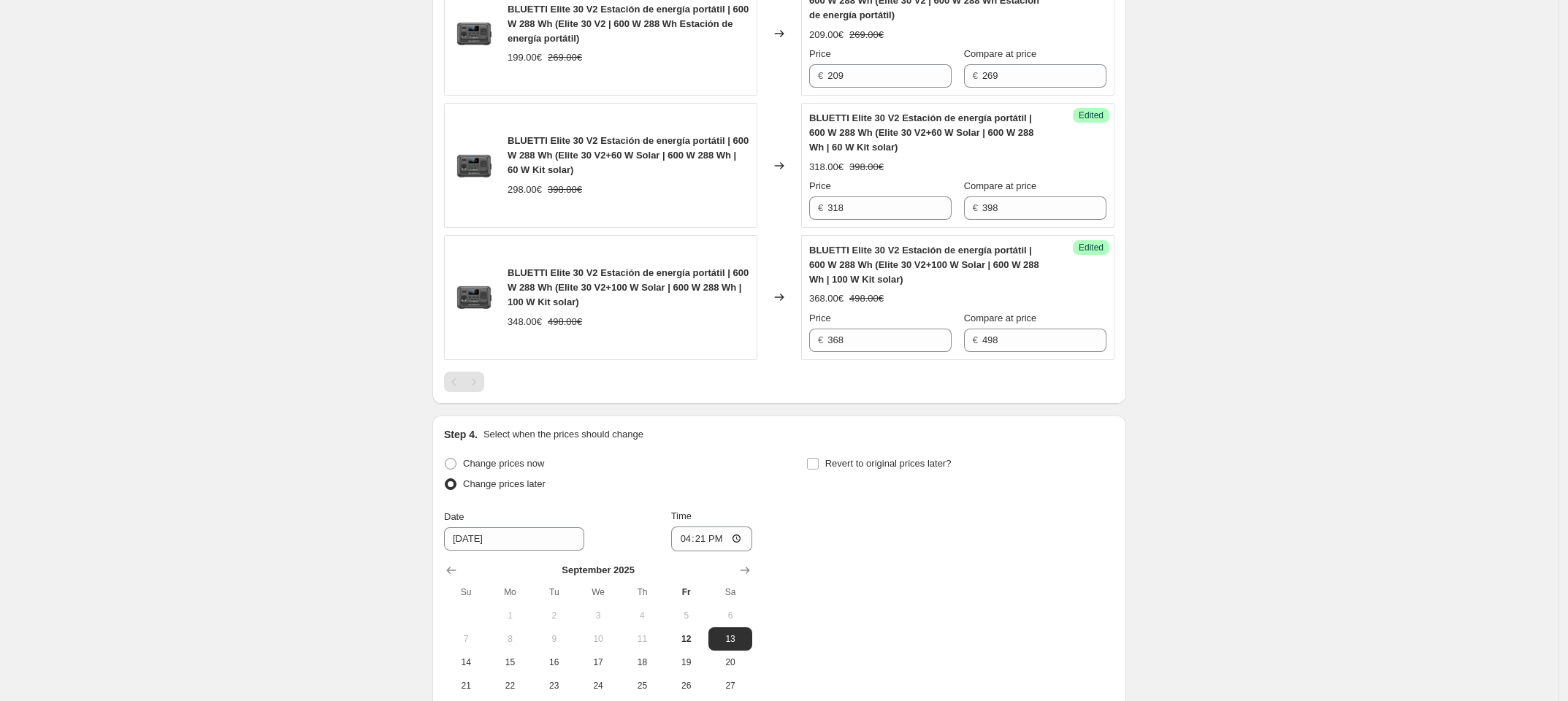
scroll to position [873, 0]
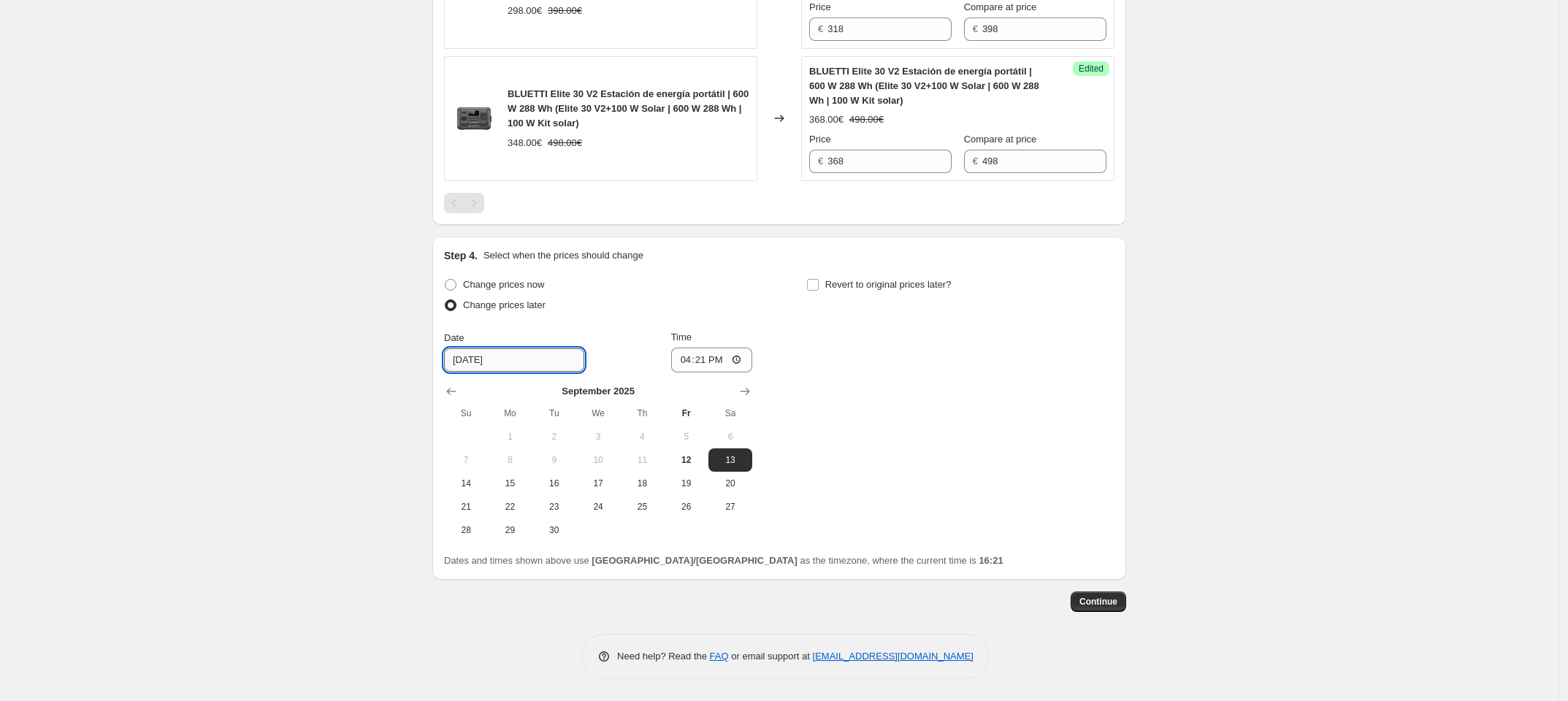
click at [502, 361] on input "[DATE]" at bounding box center [514, 360] width 140 height 23
click at [479, 354] on input "[DATE]" at bounding box center [514, 360] width 140 height 23
click at [730, 365] on input "16:21" at bounding box center [712, 360] width 81 height 25
click at [732, 355] on input "16:21" at bounding box center [712, 360] width 81 height 25
click at [742, 359] on input "16:21" at bounding box center [712, 360] width 81 height 25
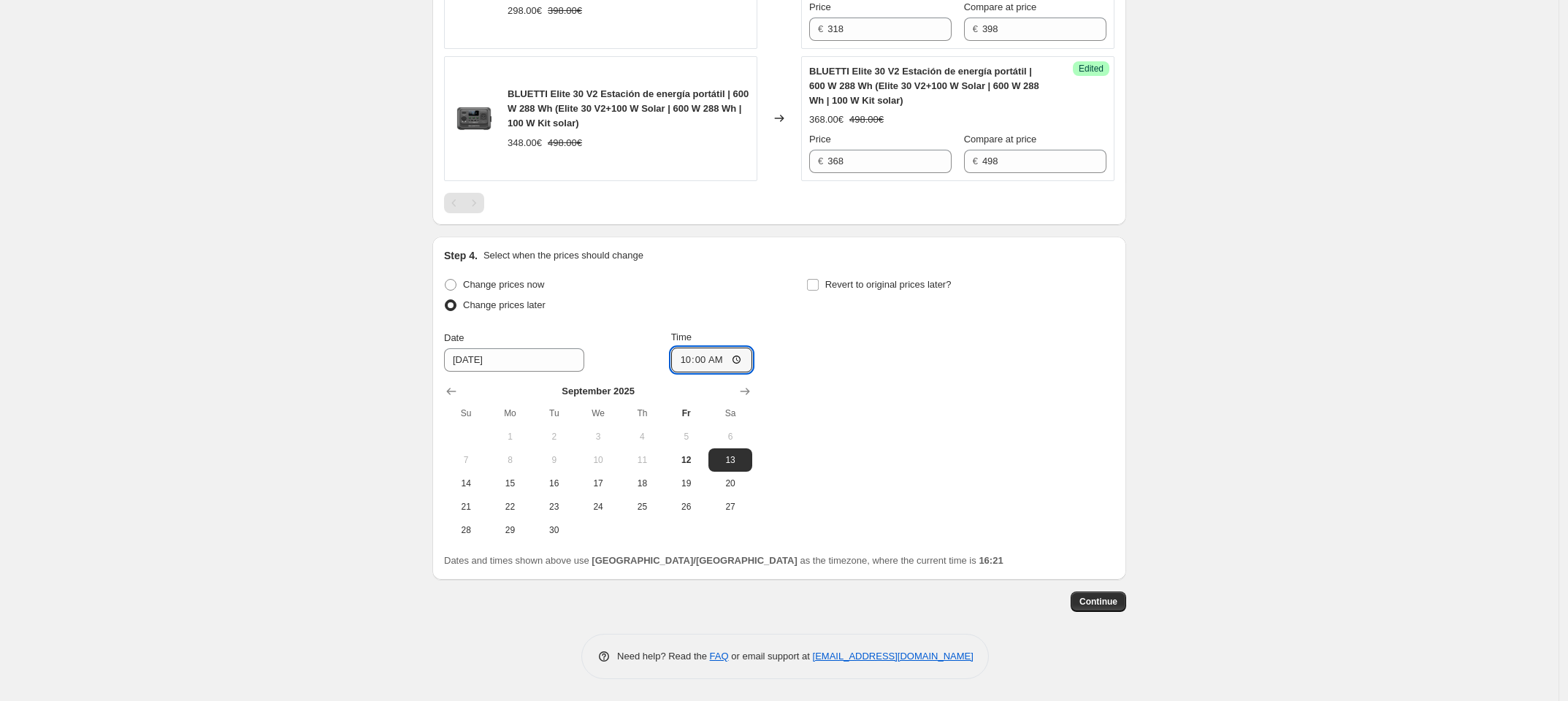
type input "10:00"
click at [909, 402] on div "Change prices now Change prices later Date [DATE] Time 10:00 [DATE] Su Mo Tu We…" at bounding box center [779, 408] width 670 height 267
drag, startPoint x: 1089, startPoint y: 597, endPoint x: 882, endPoint y: 362, distance: 313.2
click at [1098, 598] on span "Continue" at bounding box center [1098, 601] width 38 height 11
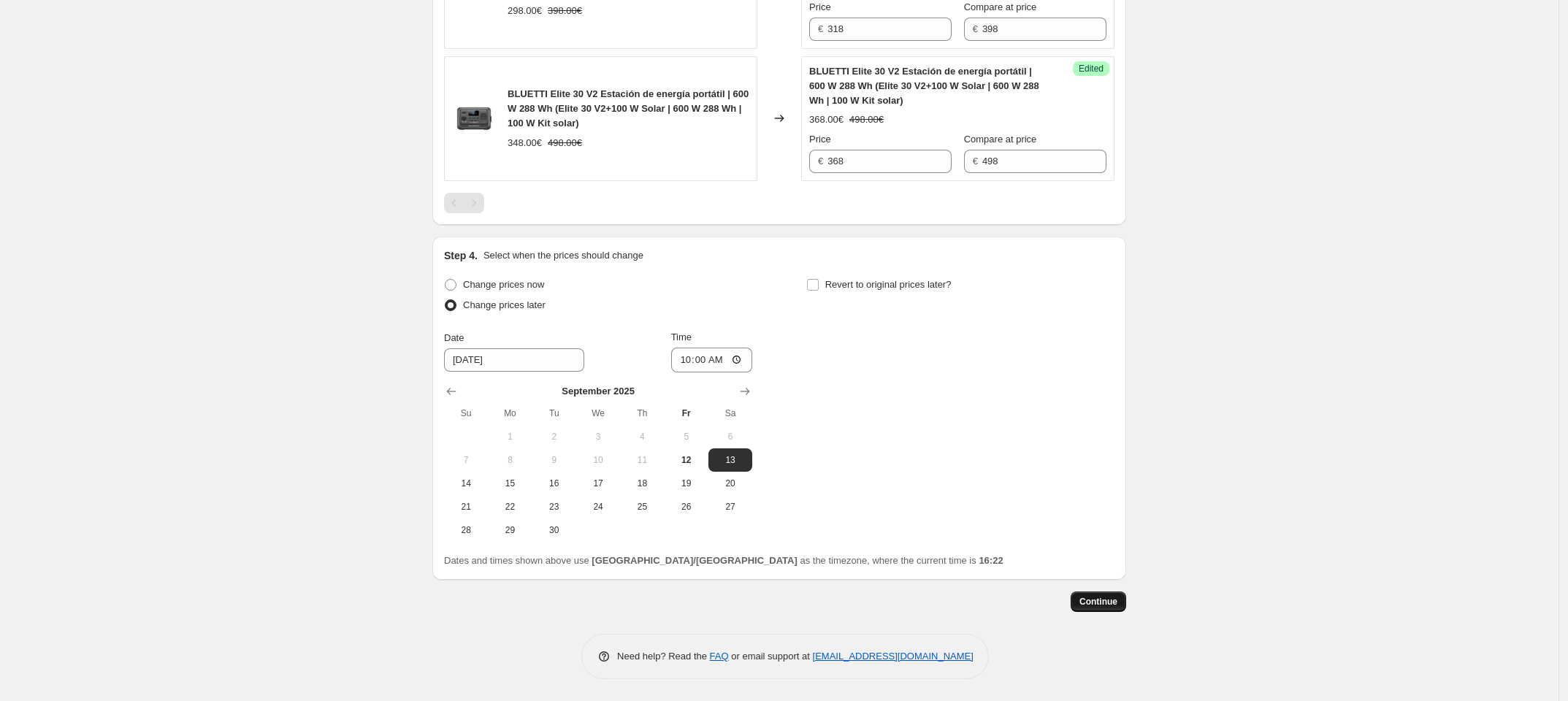
scroll to position [0, 0]
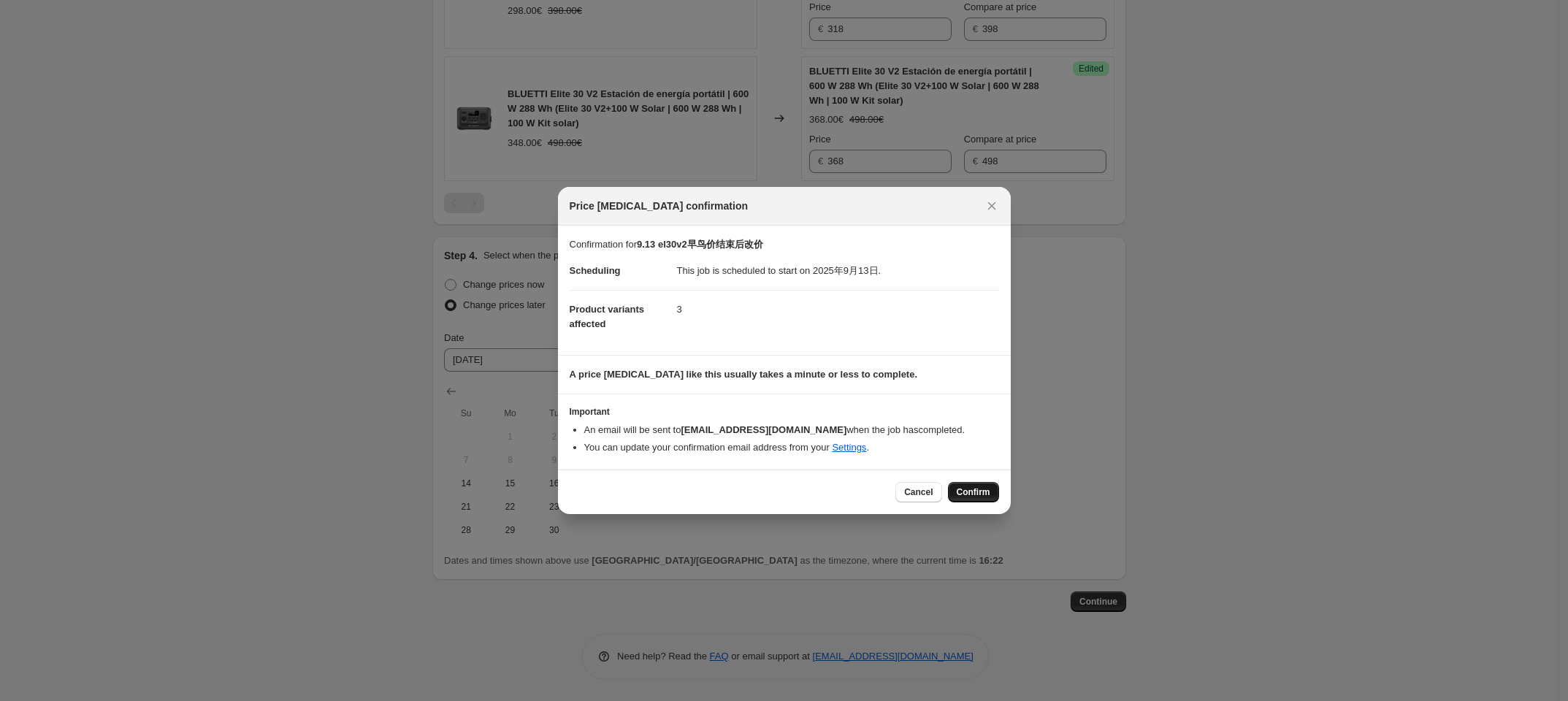
click at [987, 498] on button "Confirm" at bounding box center [973, 493] width 51 height 21
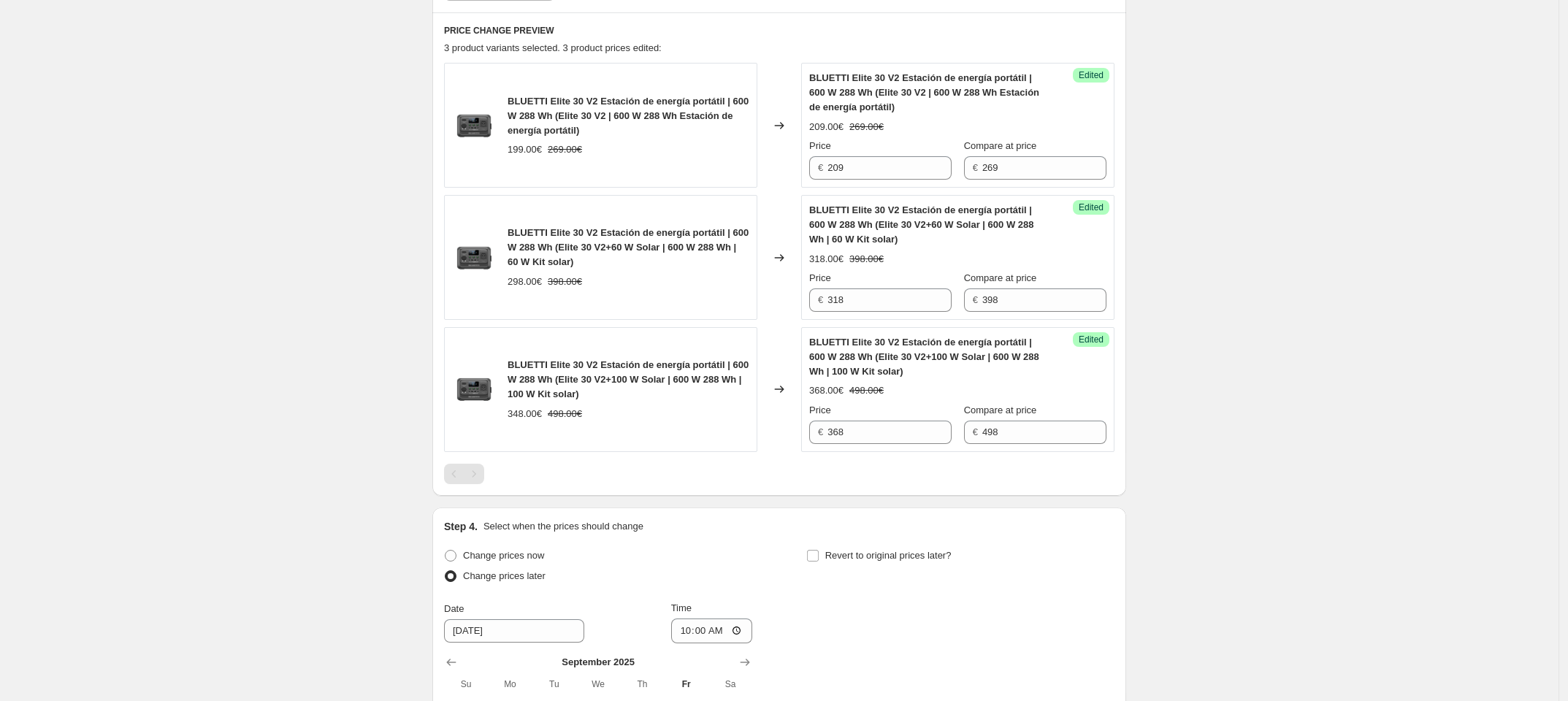
scroll to position [417, 0]
